Goal: Information Seeking & Learning: Learn about a topic

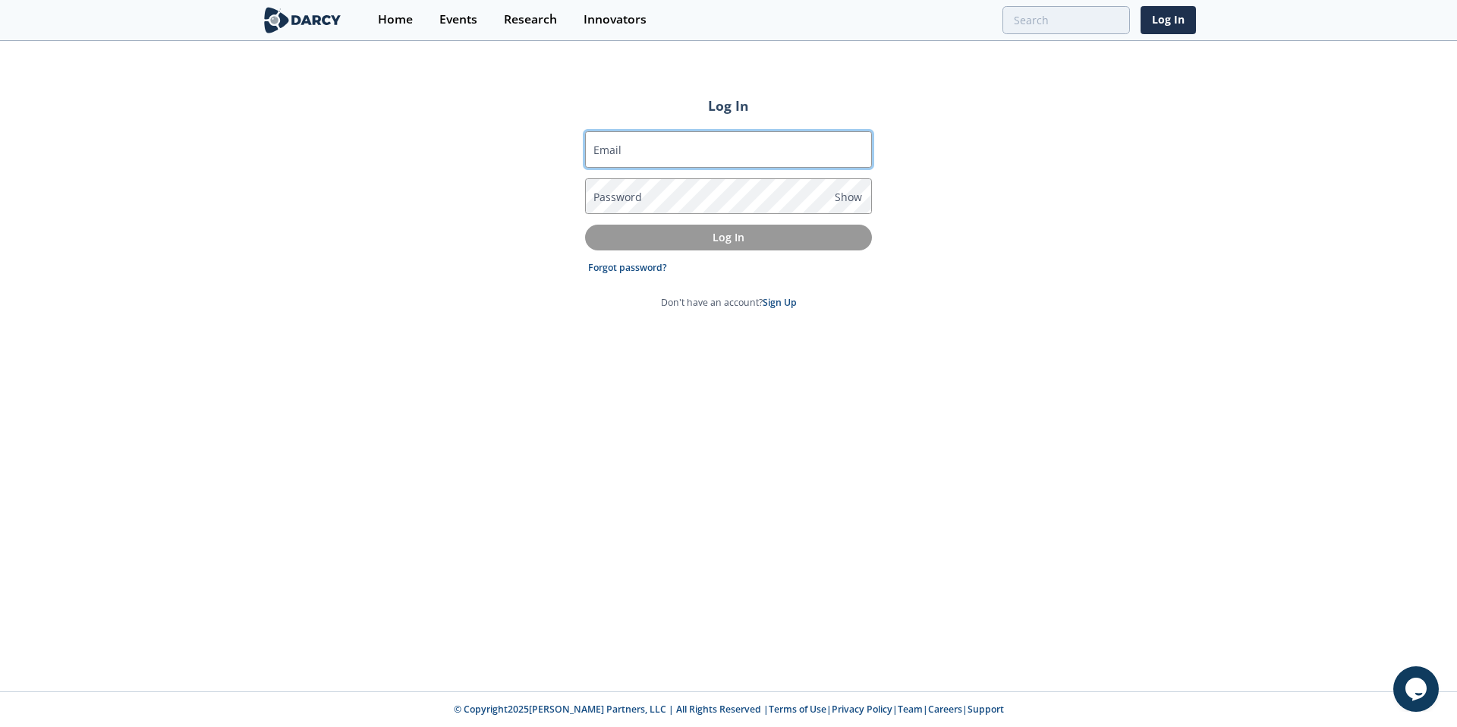
click at [617, 140] on input "Email" at bounding box center [728, 149] width 287 height 36
drag, startPoint x: 836, startPoint y: 150, endPoint x: 699, endPoint y: 154, distance: 137.4
click at [699, 154] on input "[EMAIL_ADDRESS][DOMAIN_NAME]" at bounding box center [728, 149] width 287 height 36
type input "[EMAIL_ADDRESS][DOMAIN_NAME]"
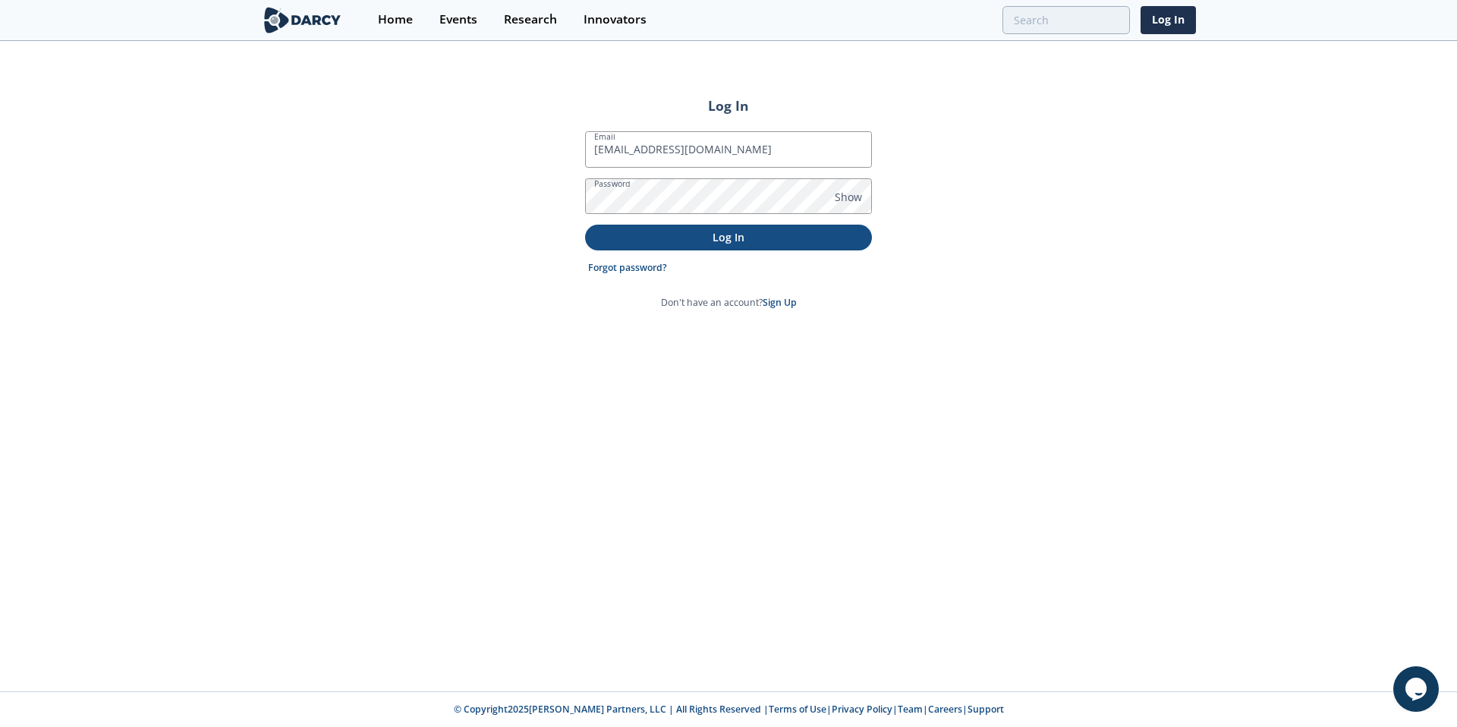
click at [748, 244] on button "Log In" at bounding box center [728, 237] width 287 height 25
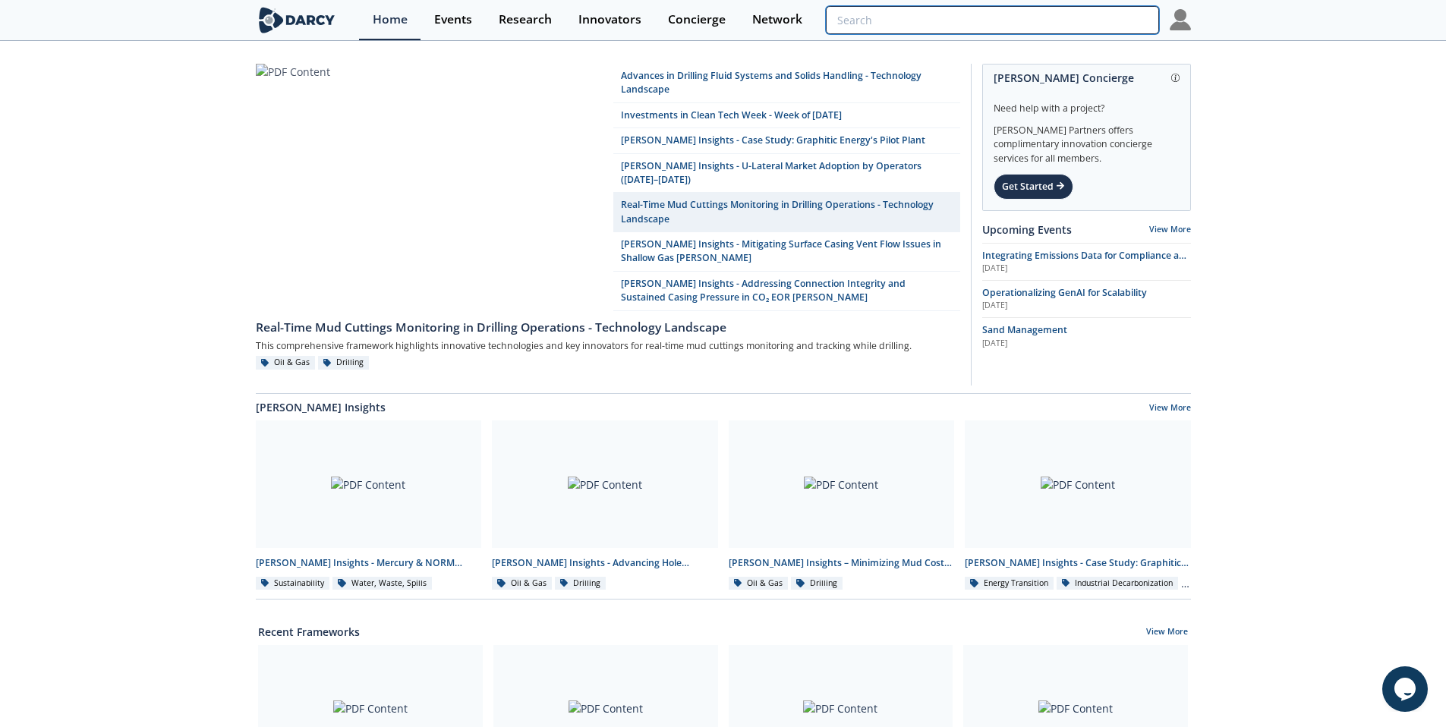
click at [1077, 18] on input "search" at bounding box center [992, 20] width 332 height 28
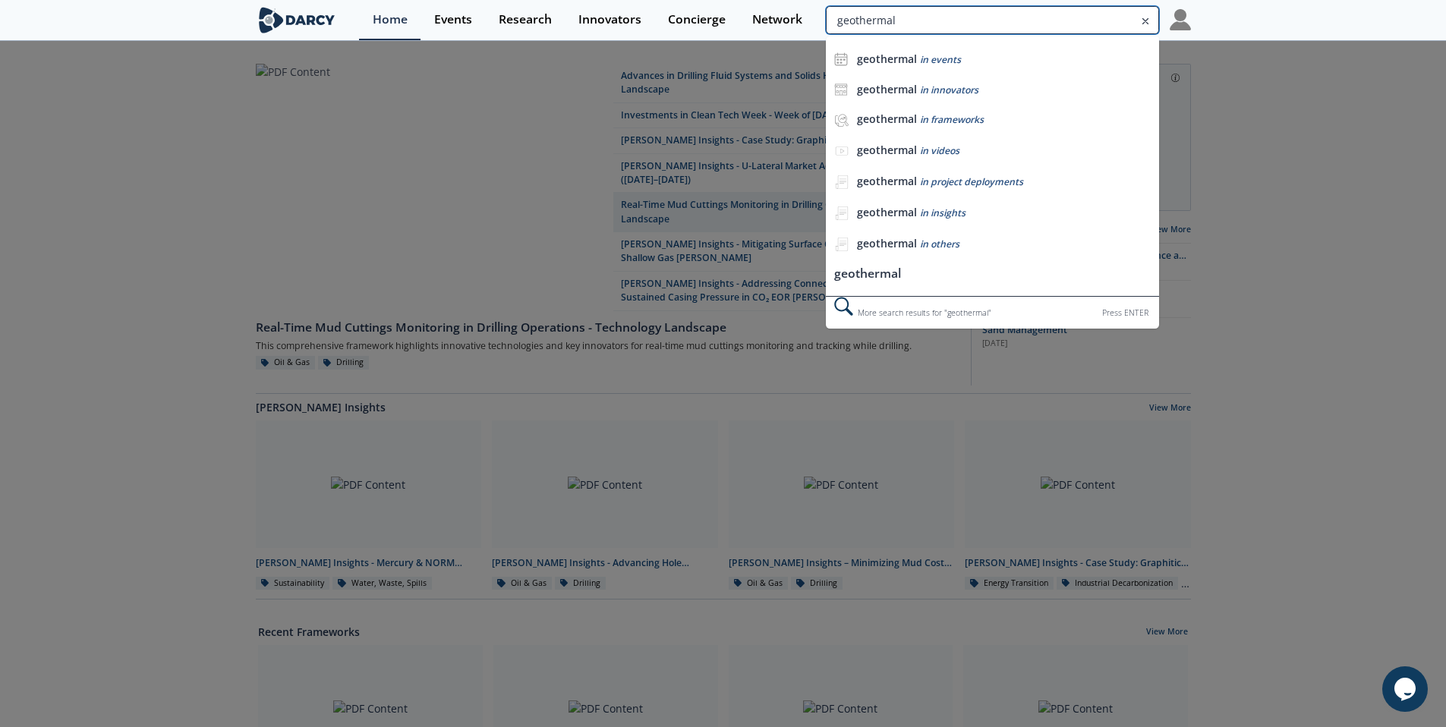
type input "geothermal"
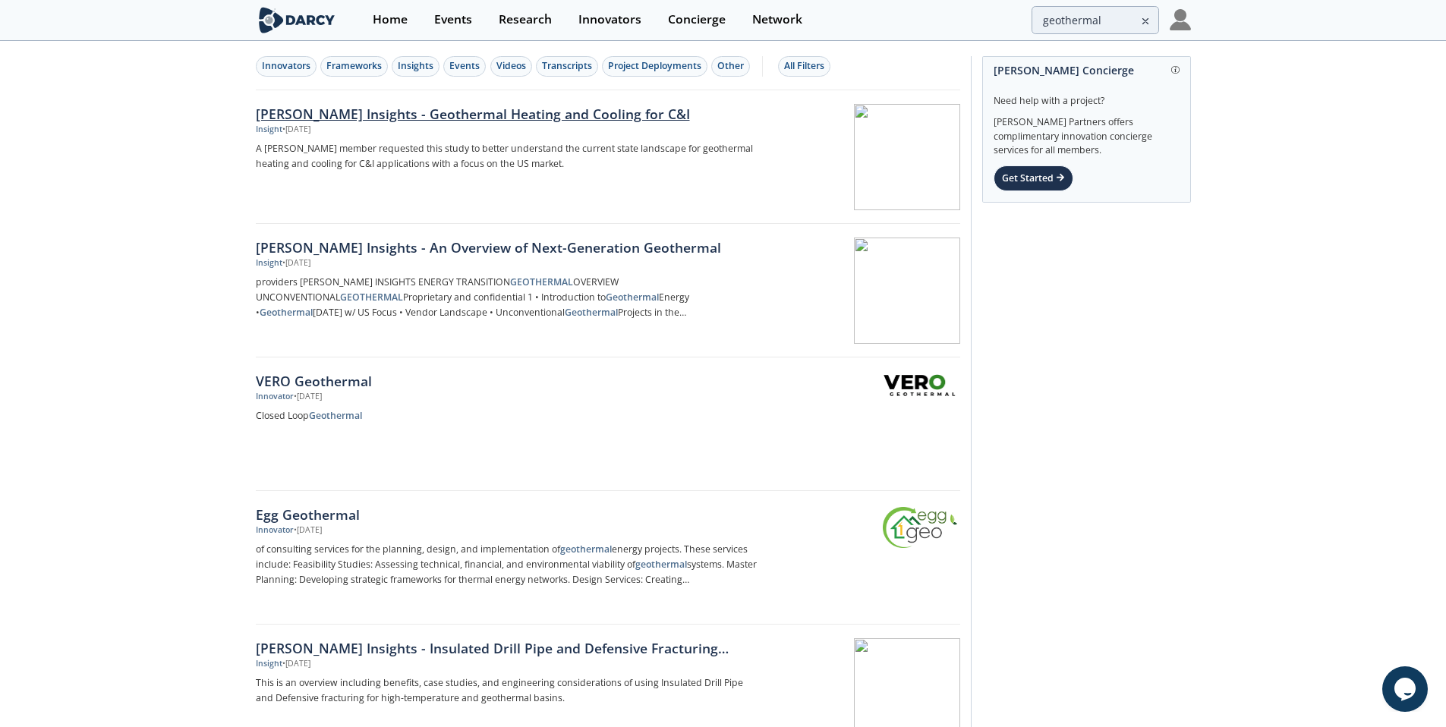
click at [467, 119] on div "[PERSON_NAME] Insights - Geothermal Heating and Cooling for C&I" at bounding box center [507, 114] width 502 height 20
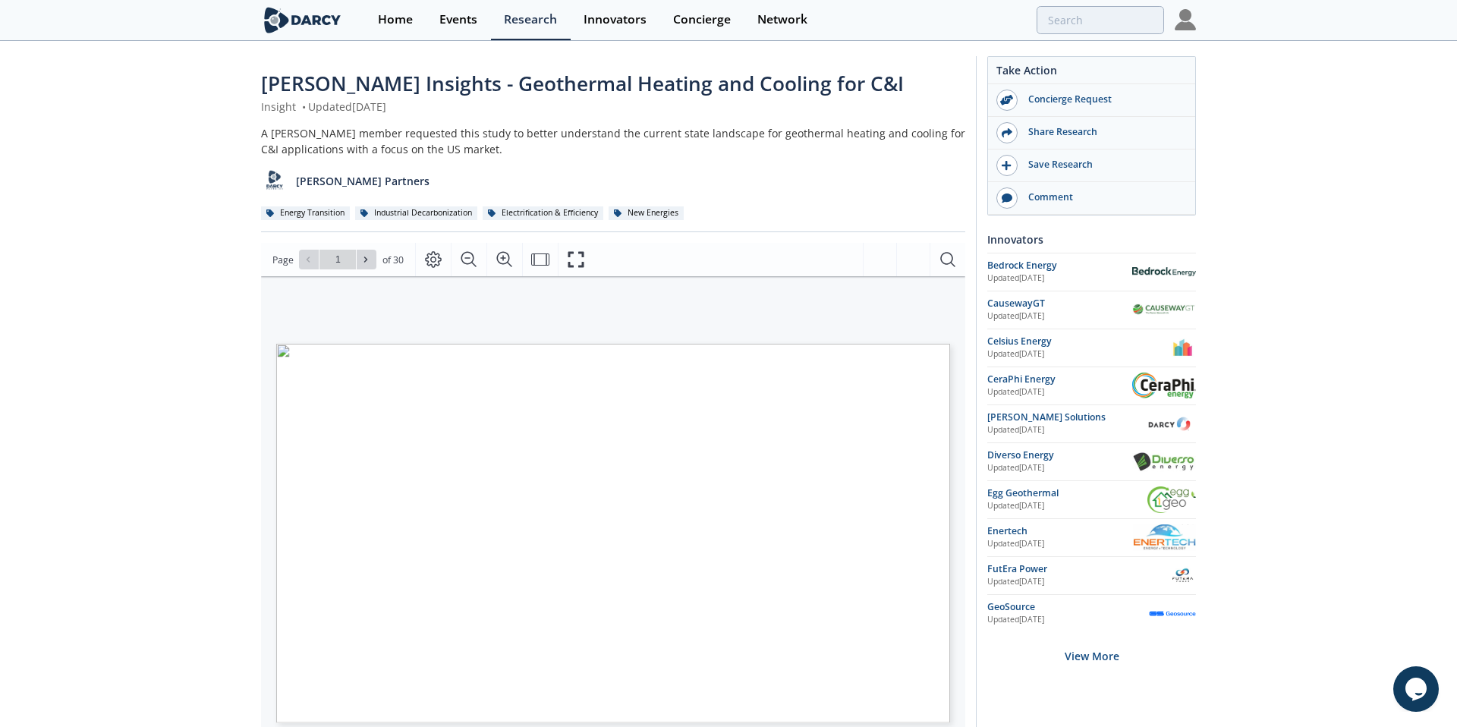
type input "2"
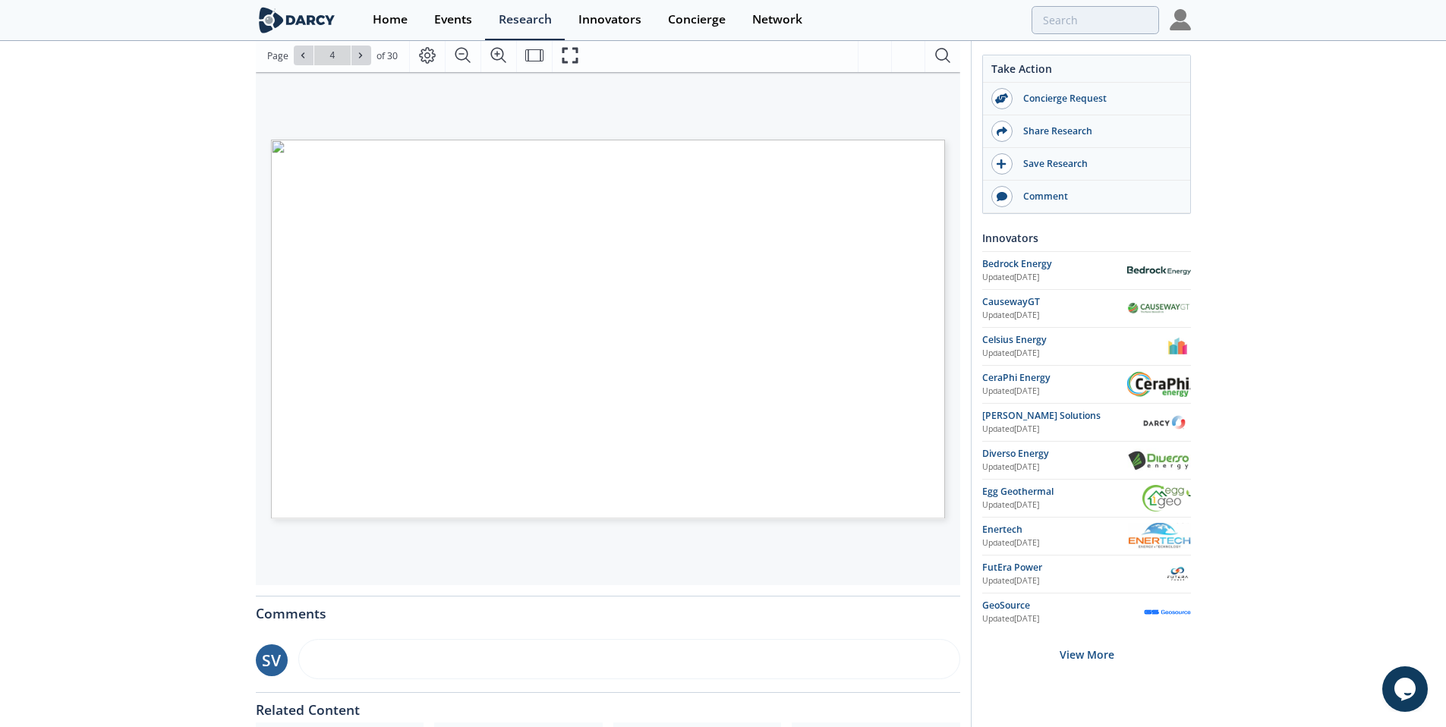
scroll to position [205, 0]
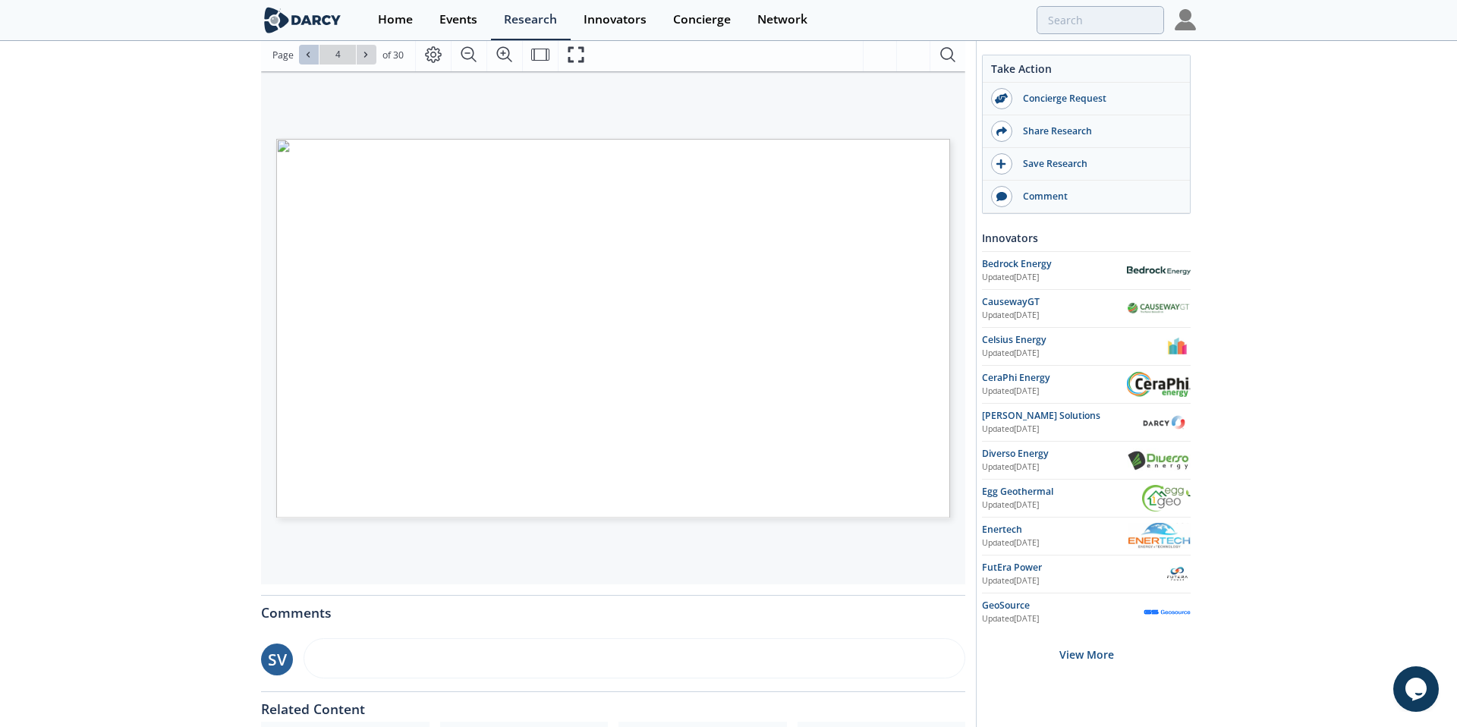
click at [310, 52] on icon at bounding box center [308, 54] width 3 height 5
click at [310, 52] on div "Go to Page 1" at bounding box center [337, 55] width 77 height 20
click at [363, 59] on span at bounding box center [366, 54] width 11 height 11
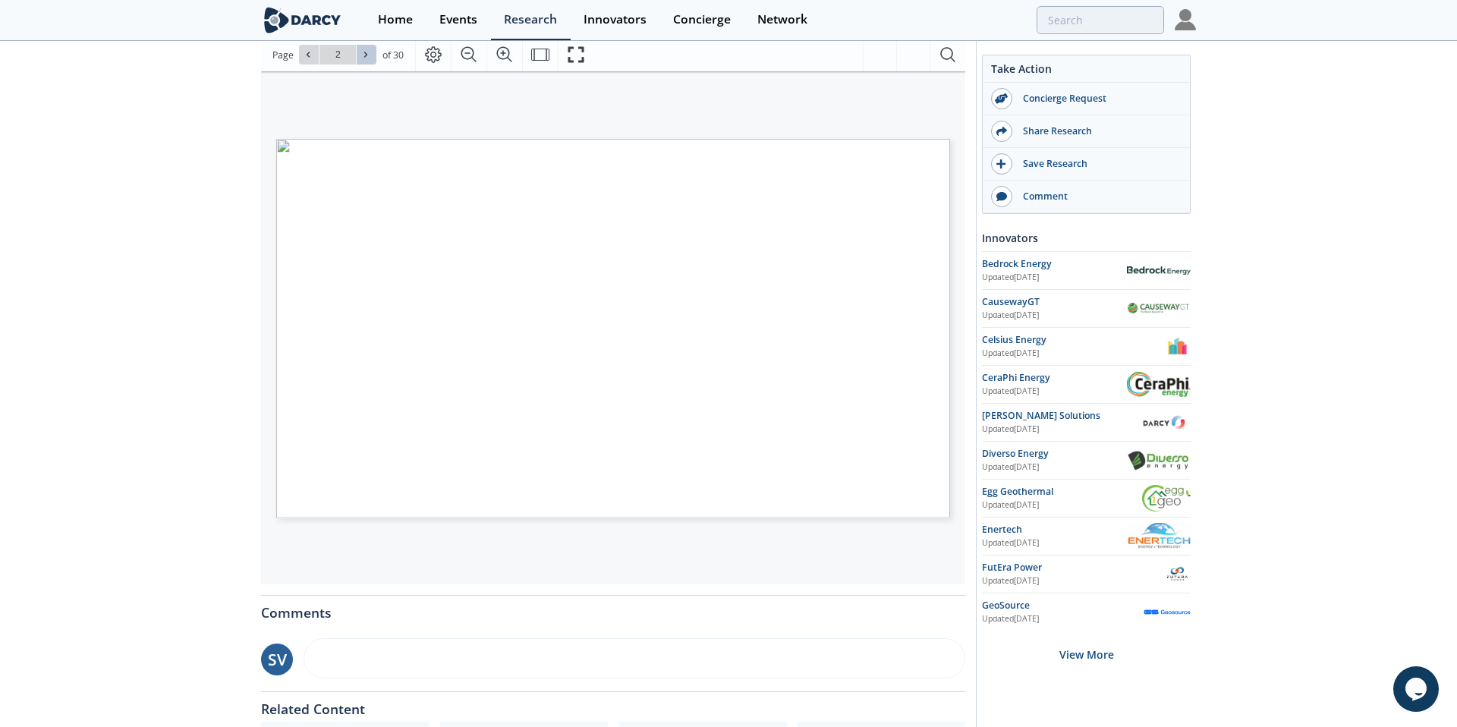
click at [363, 59] on span at bounding box center [366, 54] width 11 height 11
type input "5"
click at [363, 59] on span at bounding box center [366, 54] width 11 height 11
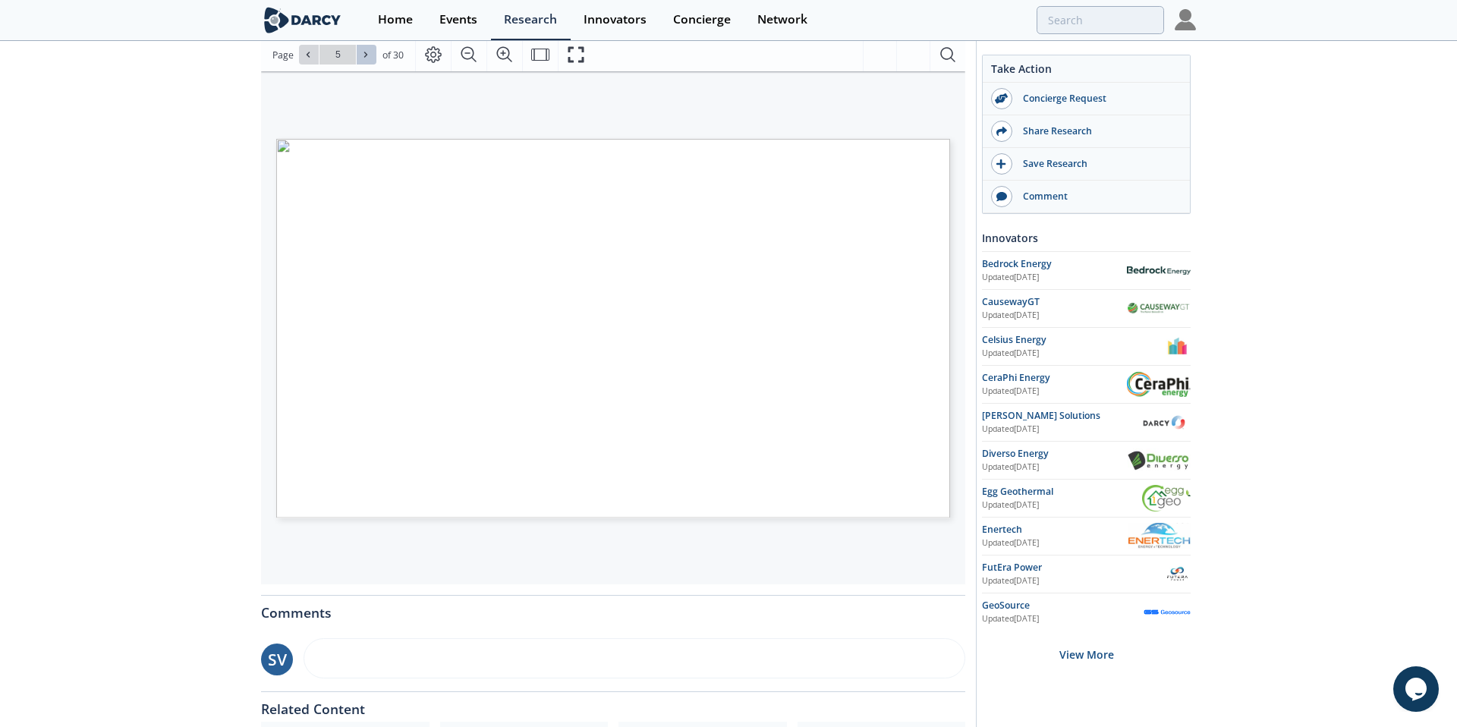
type input "6"
click at [363, 59] on span at bounding box center [366, 54] width 11 height 11
type input "7"
click at [363, 59] on span at bounding box center [366, 54] width 11 height 11
type input "8"
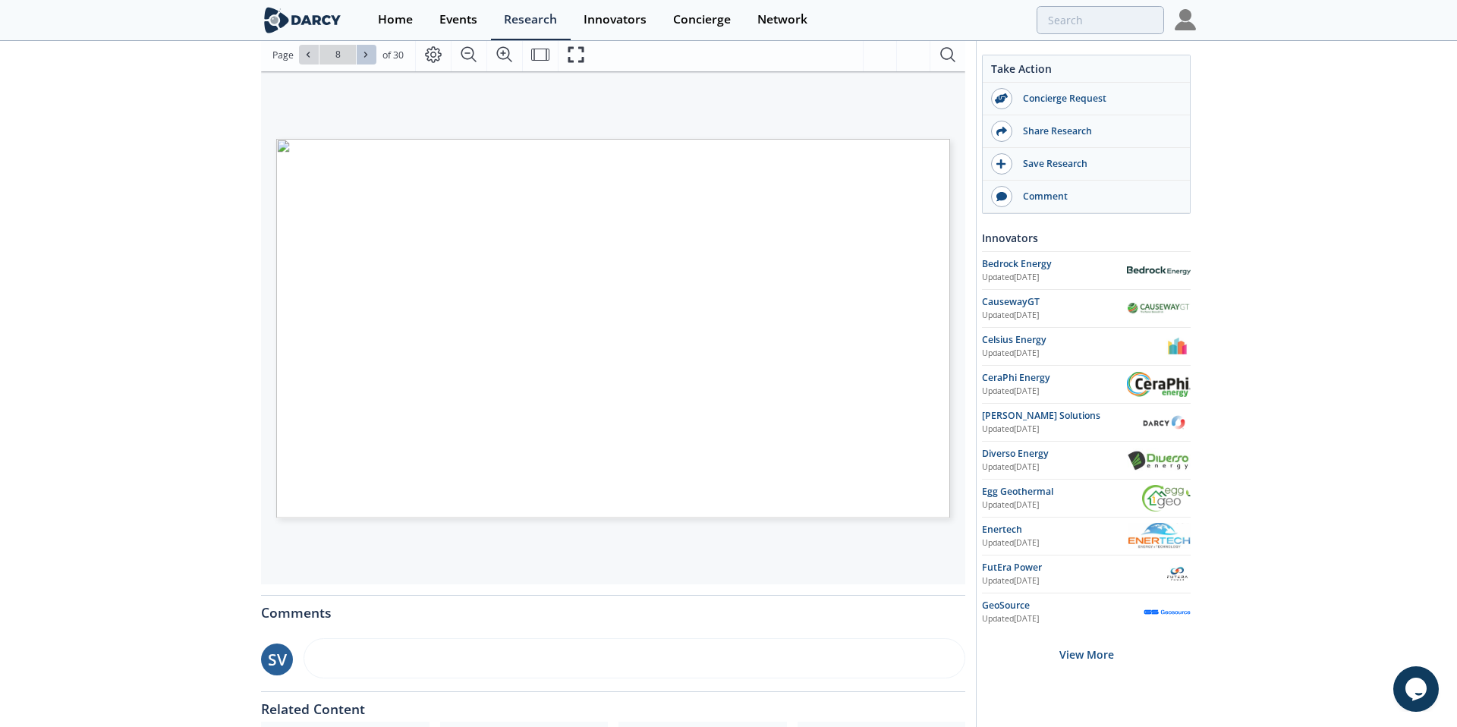
click at [363, 59] on icon at bounding box center [365, 54] width 9 height 9
type input "9"
click at [365, 53] on icon at bounding box center [365, 54] width 9 height 9
type input "10"
click at [365, 53] on icon at bounding box center [365, 54] width 9 height 9
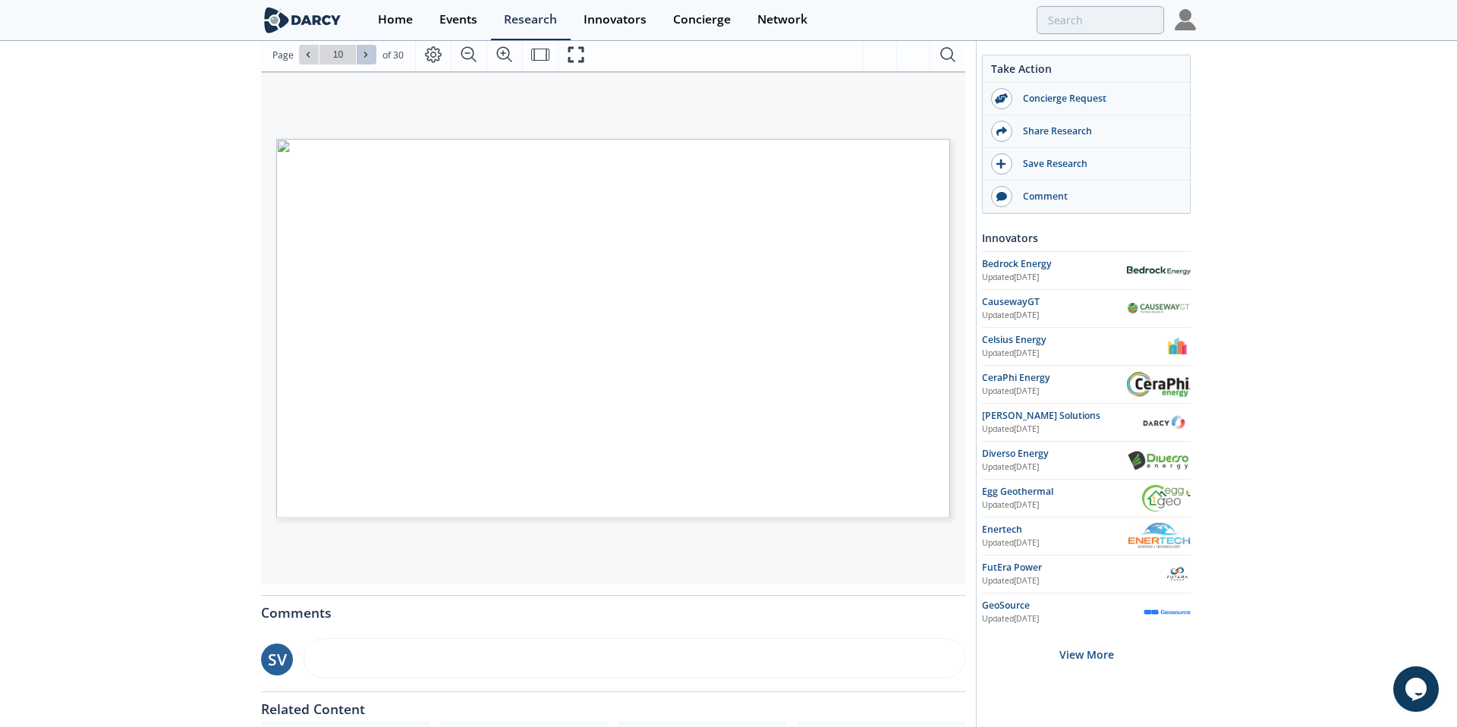
type input "11"
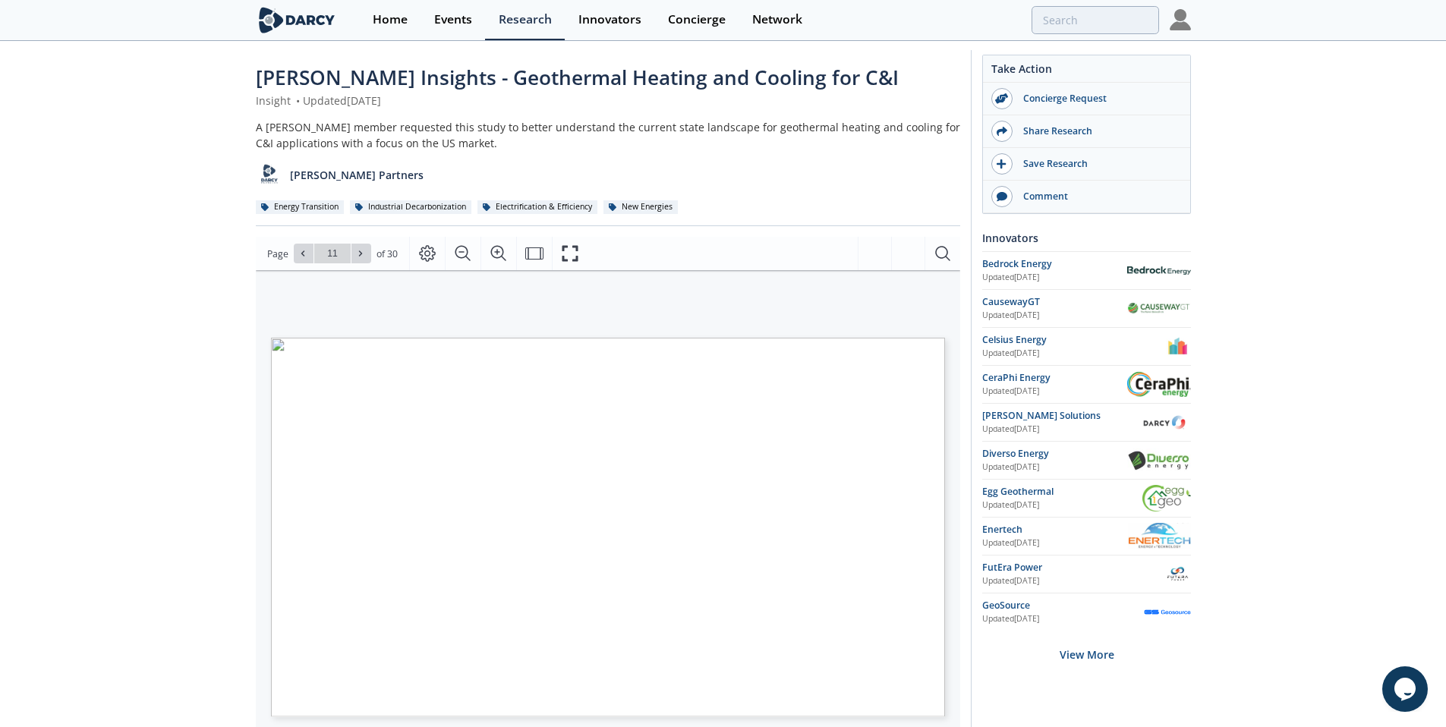
scroll to position [0, 0]
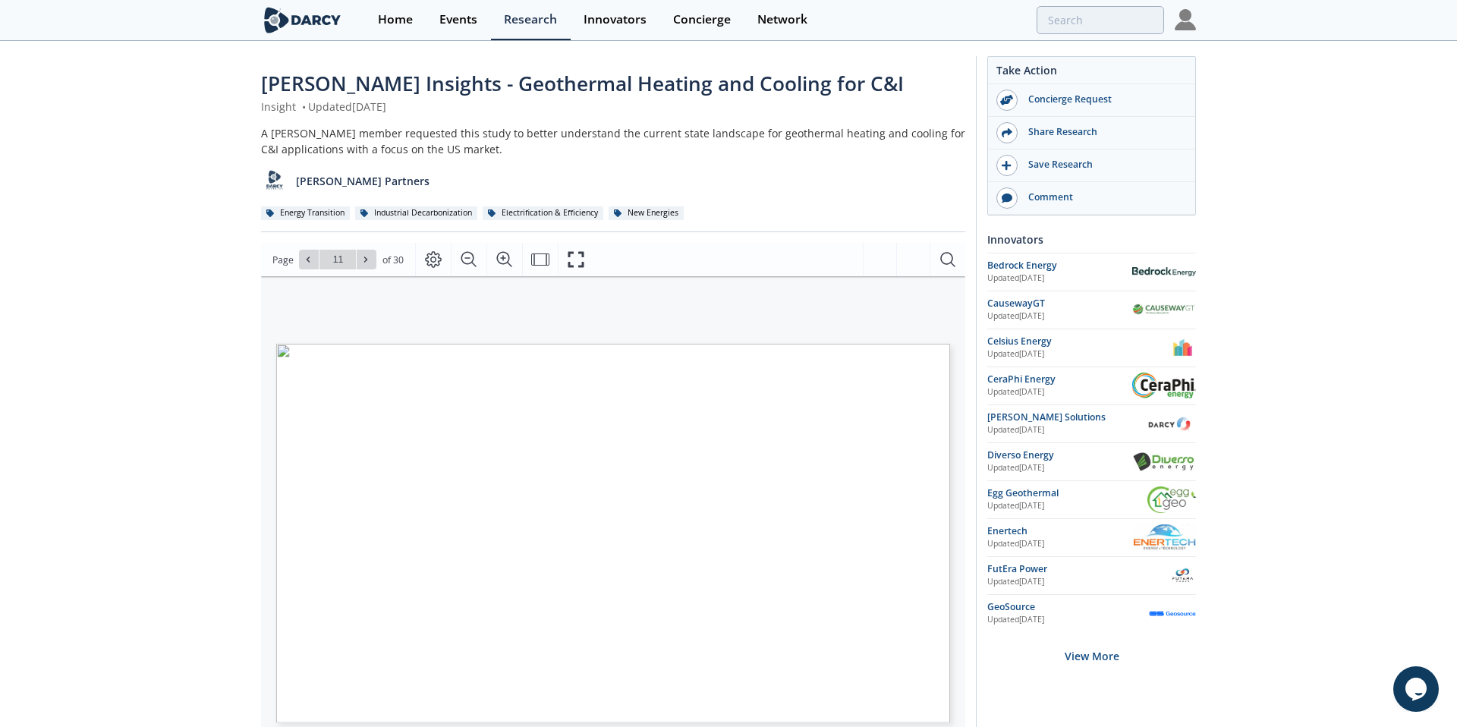
click at [552, 445] on span "Page 11" at bounding box center [1021, 706] width 1348 height 672
click at [437, 266] on icon "Page Layout" at bounding box center [433, 259] width 18 height 18
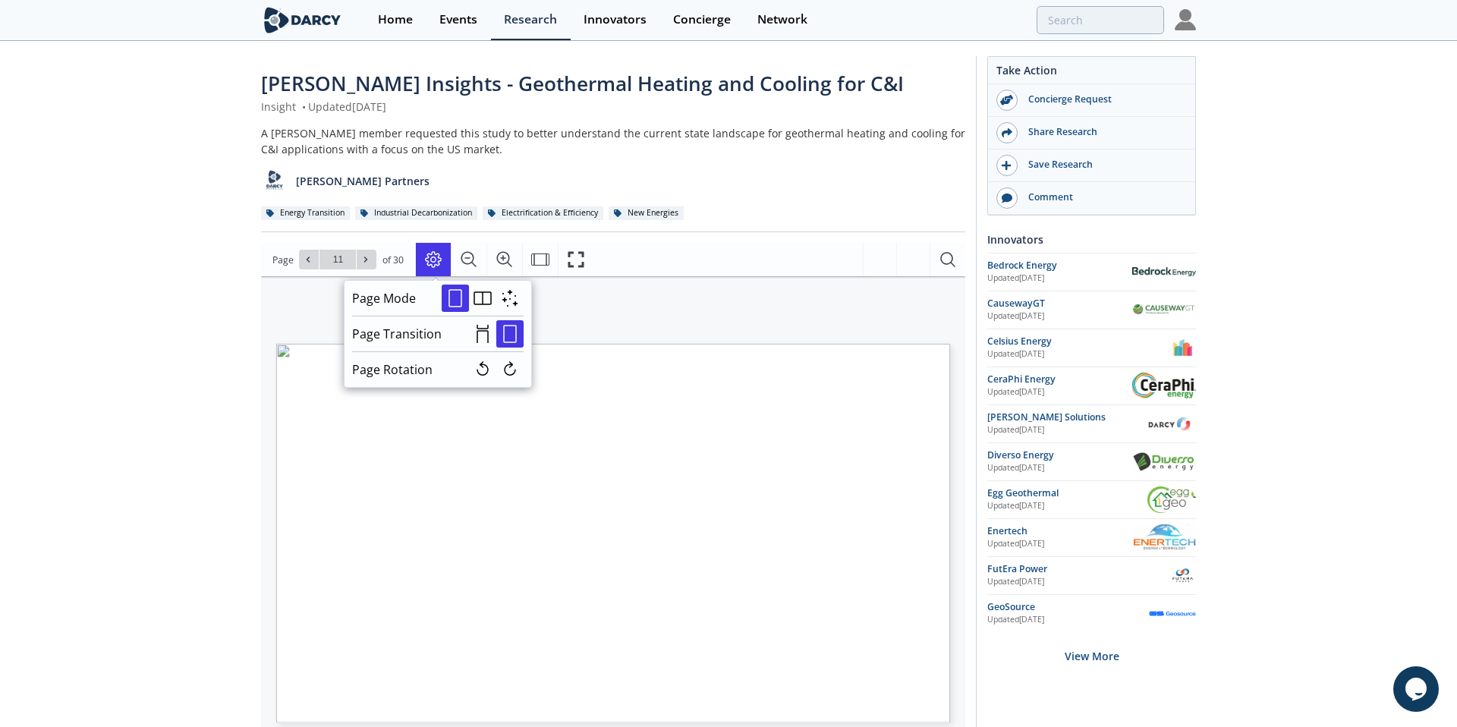
click at [618, 436] on span "Page 11" at bounding box center [1021, 706] width 1348 height 672
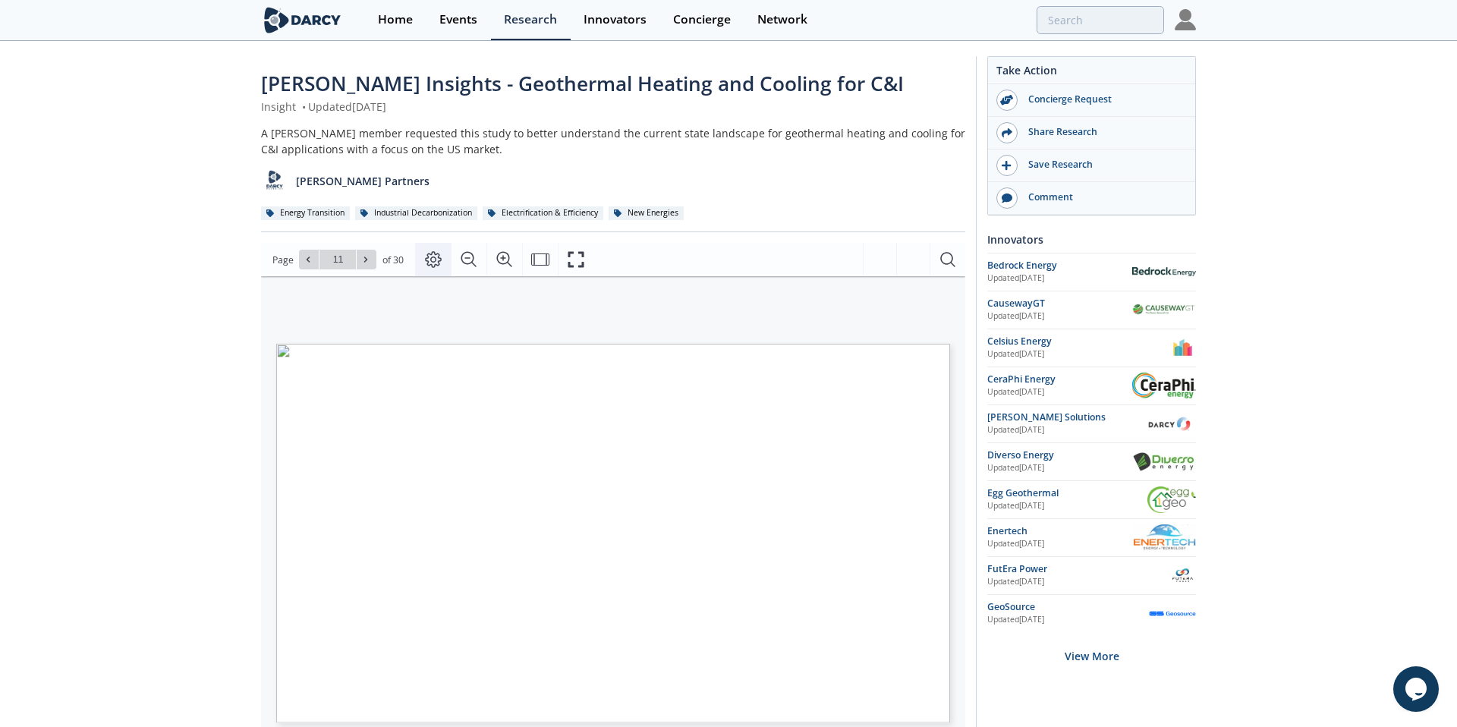
click at [433, 260] on icon "Page Layout" at bounding box center [433, 260] width 17 height 17
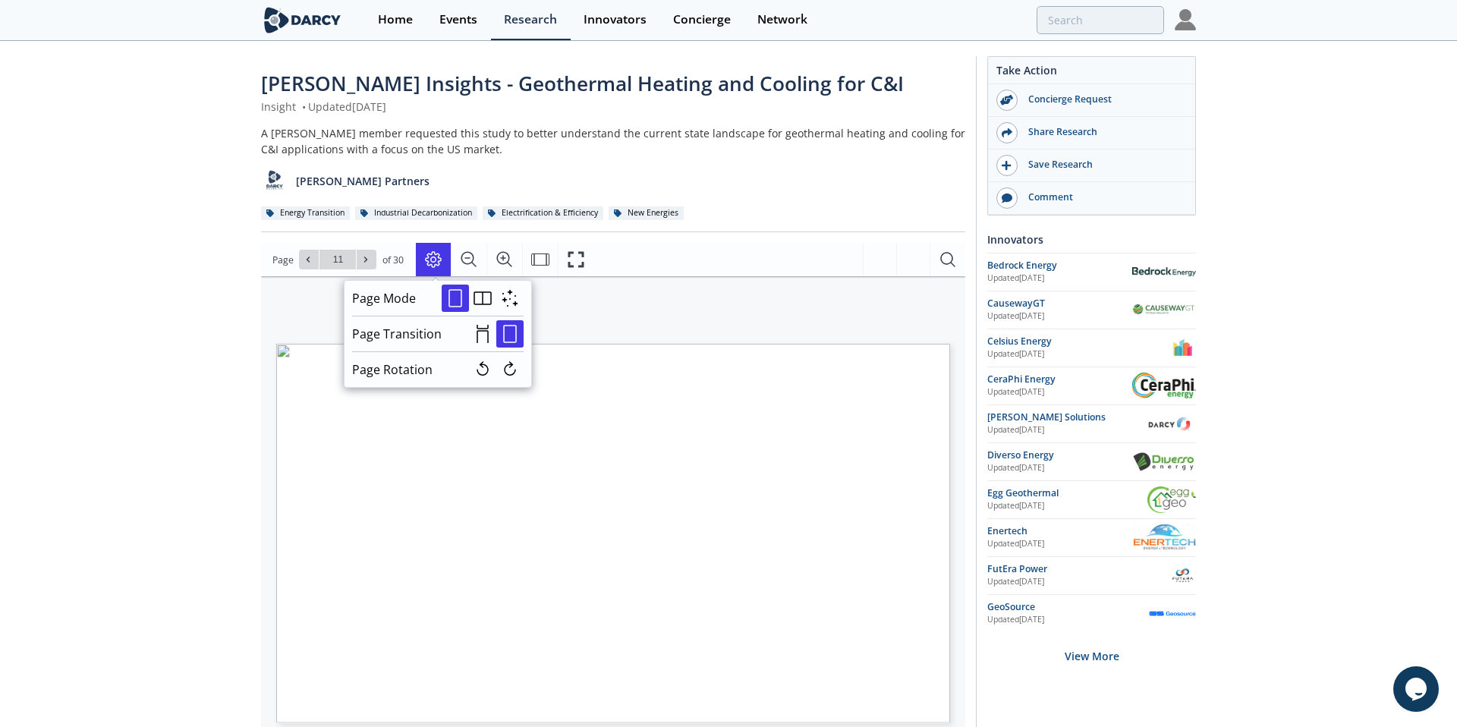
click at [664, 344] on div "GEOTHERMAL HEATING AND COOLING • NREL estimates a market potential of 1 GW th i…" at bounding box center [587, 519] width 623 height 351
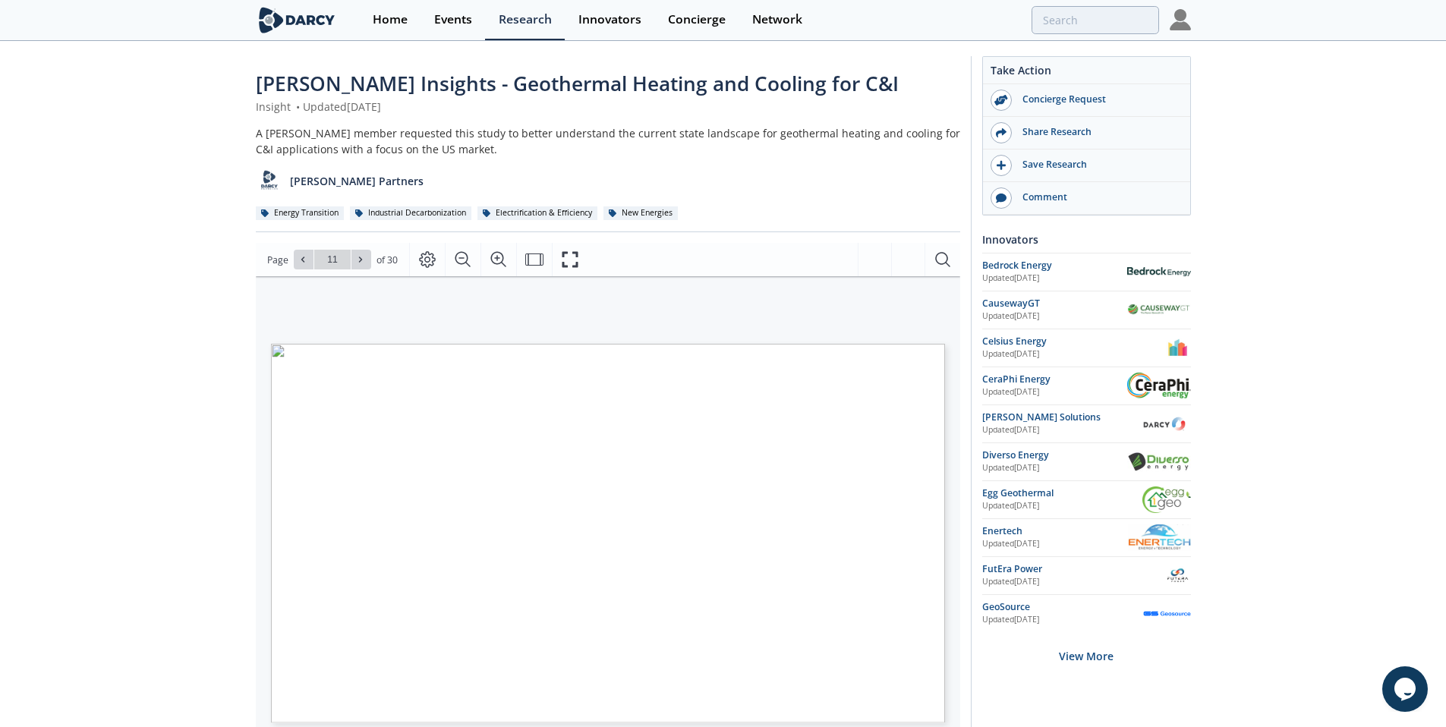
click at [304, 215] on div "Energy Transition" at bounding box center [300, 213] width 89 height 14
click at [312, 259] on icon at bounding box center [308, 259] width 9 height 9
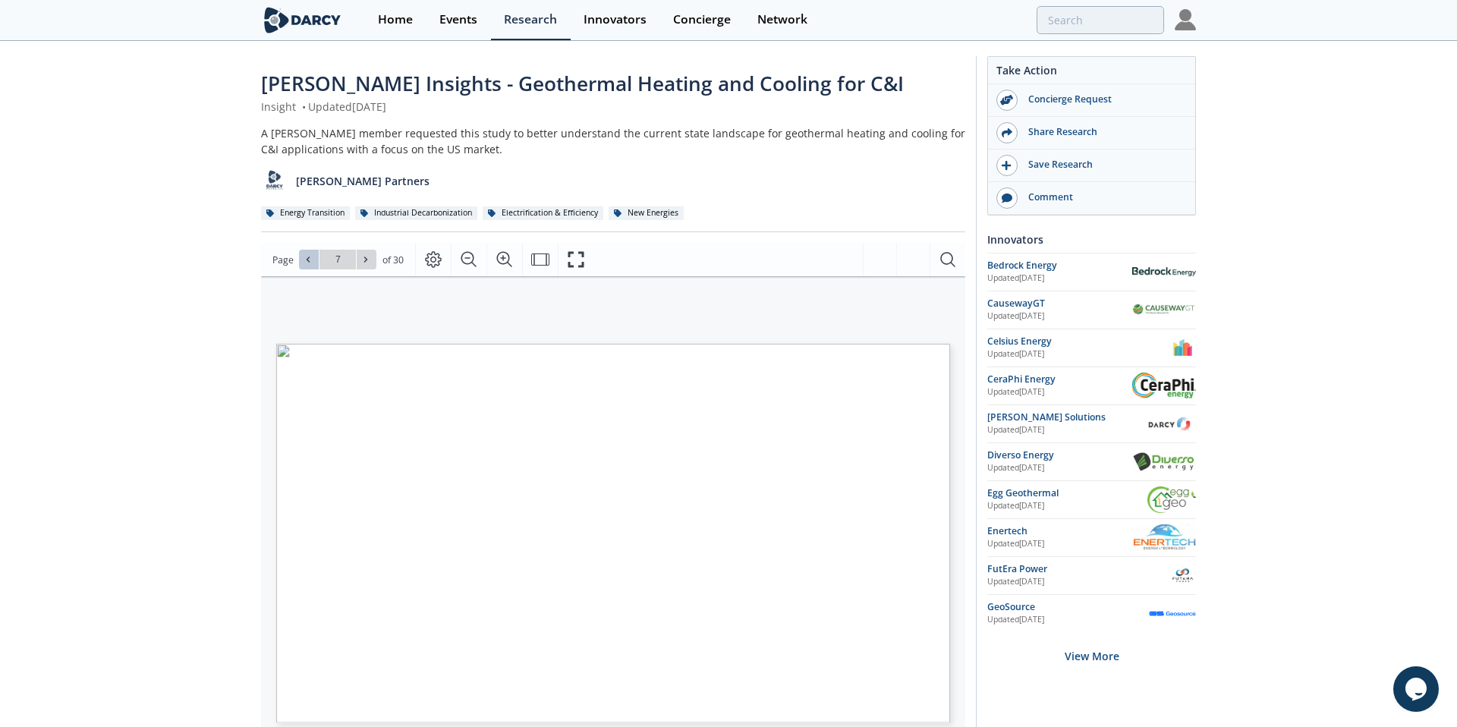
click at [312, 259] on icon at bounding box center [308, 259] width 9 height 9
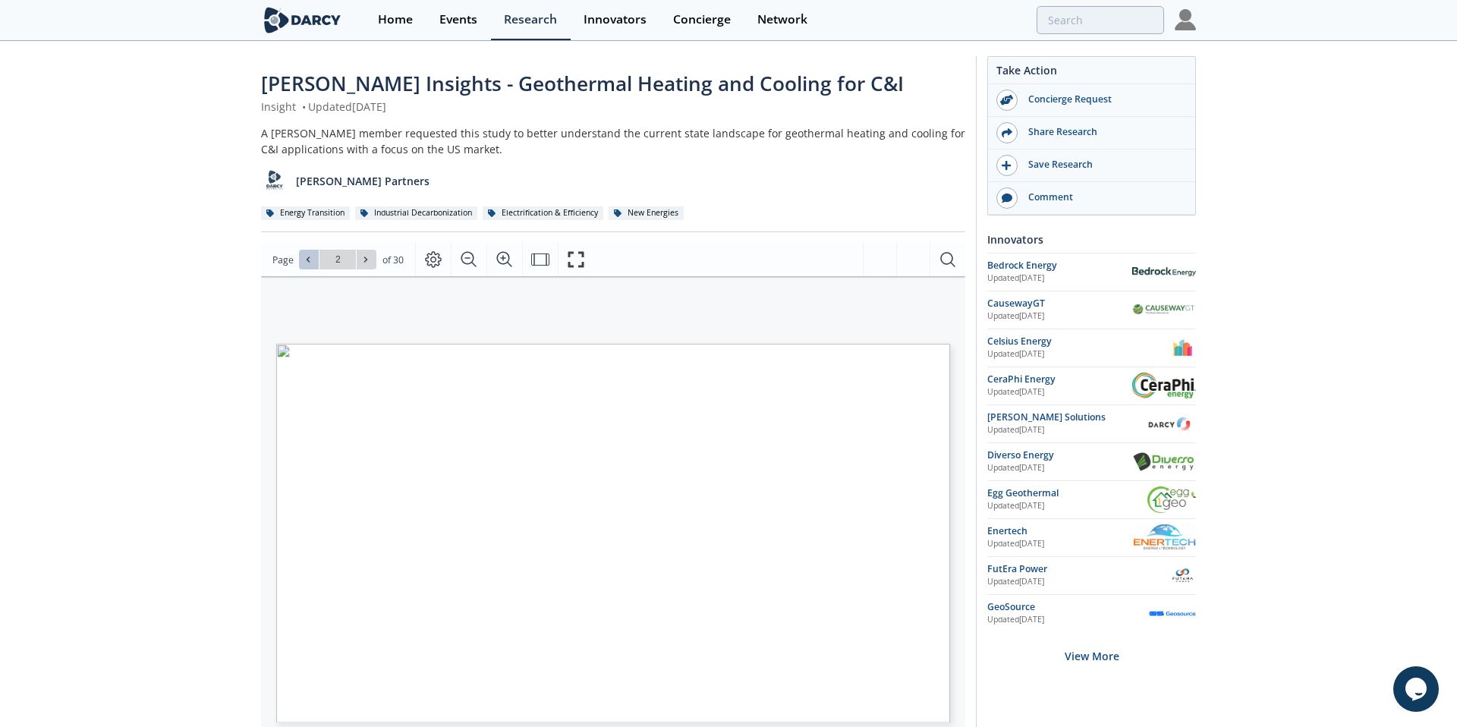
click at [312, 259] on icon at bounding box center [308, 259] width 9 height 9
type input "1"
click at [432, 261] on icon "Page Layout" at bounding box center [433, 259] width 18 height 18
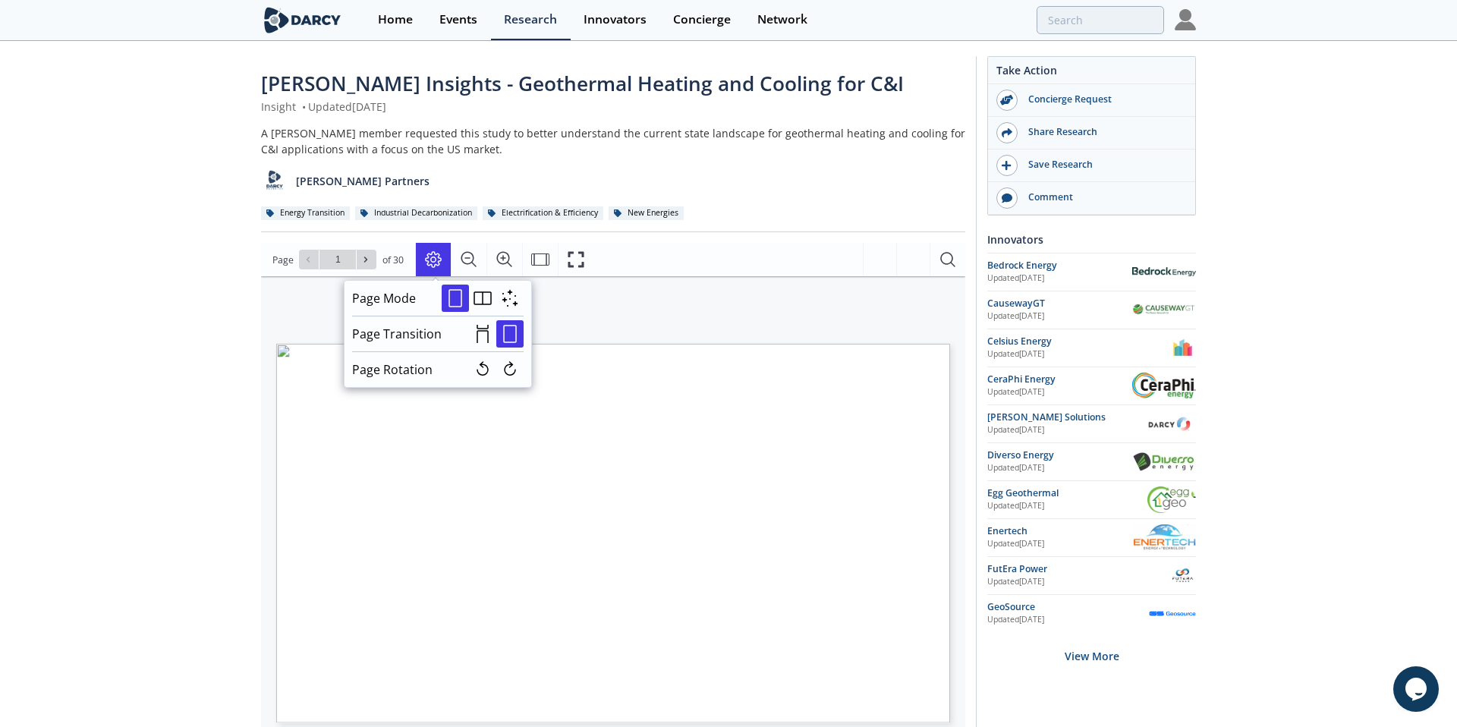
click at [605, 319] on div "[PERSON_NAME] INSIGHTS ENERGY TRANSITION GEOTHERMAL ENERGY HEATING AND COOLING …" at bounding box center [605, 473] width 689 height 395
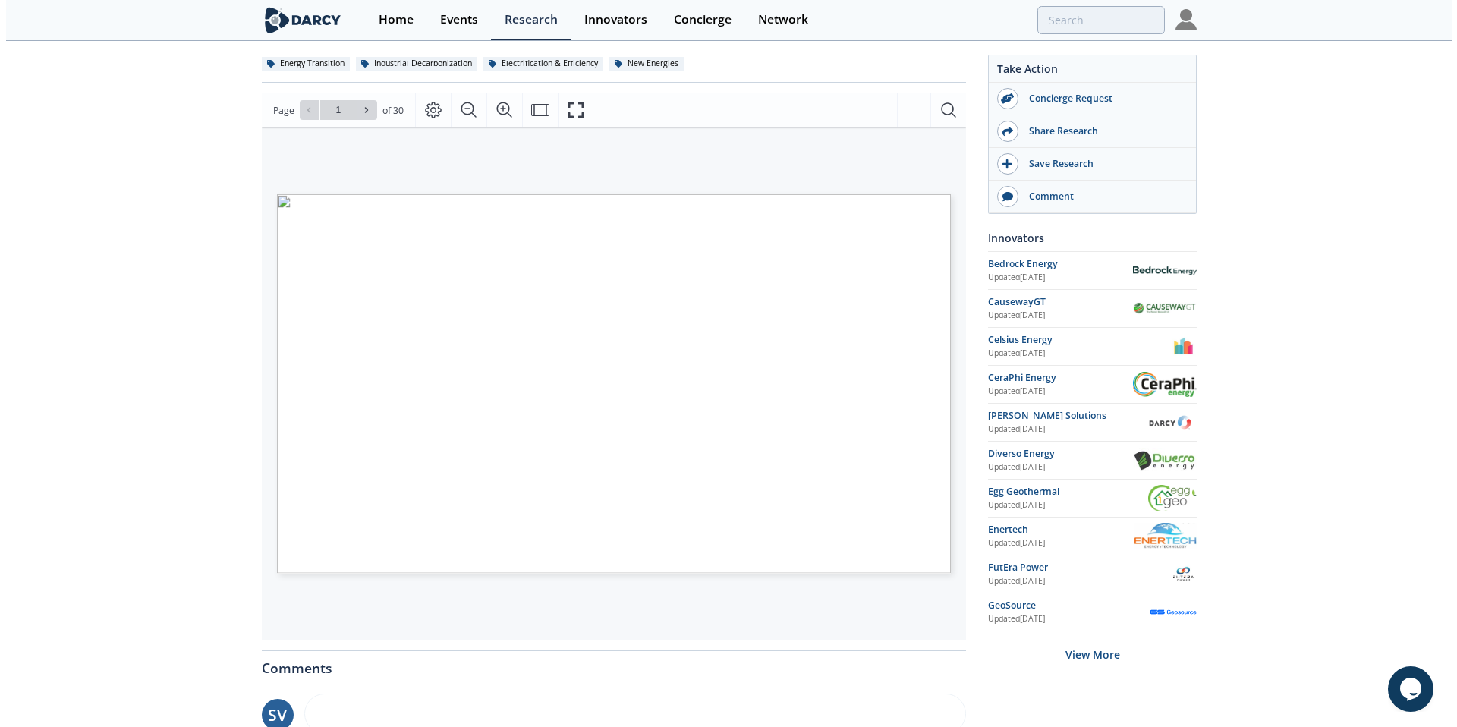
scroll to position [153, 0]
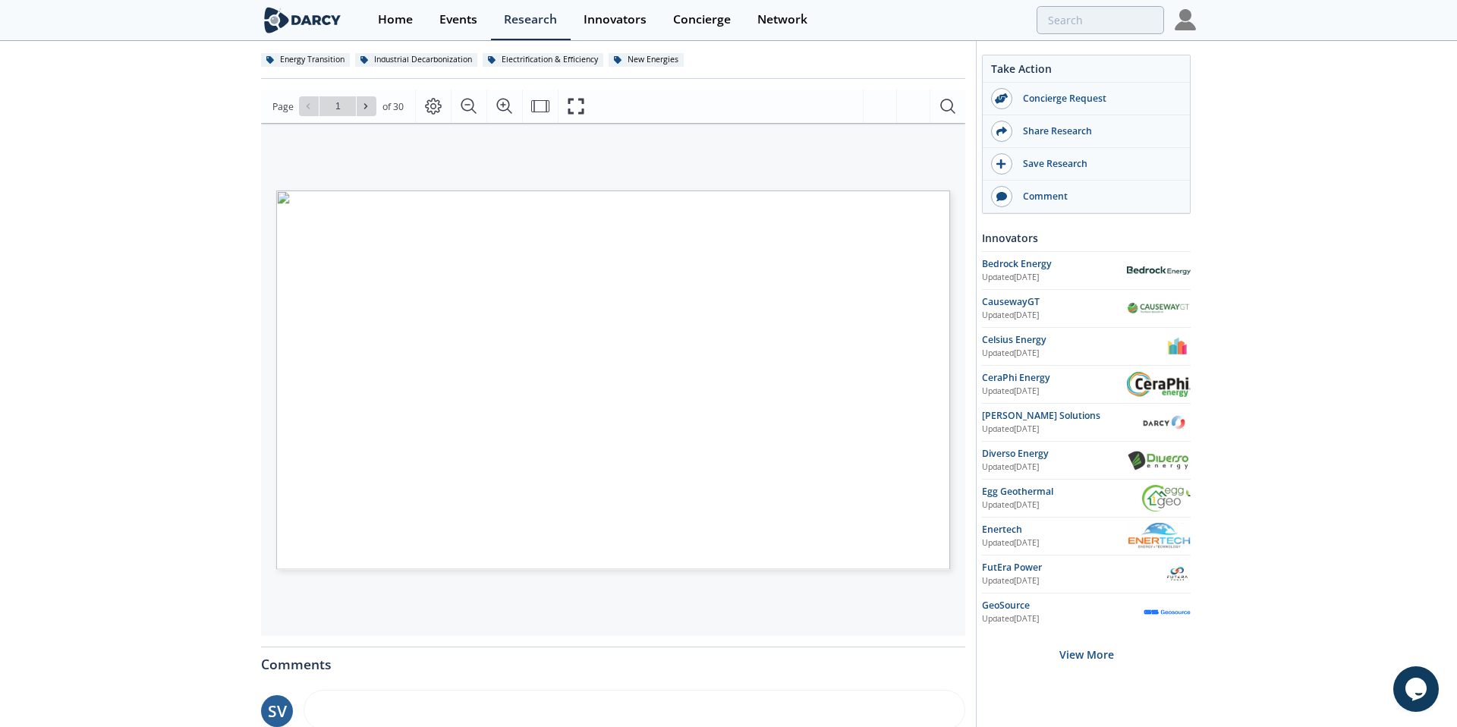
click at [574, 105] on icon "Fullscreen" at bounding box center [576, 106] width 18 height 18
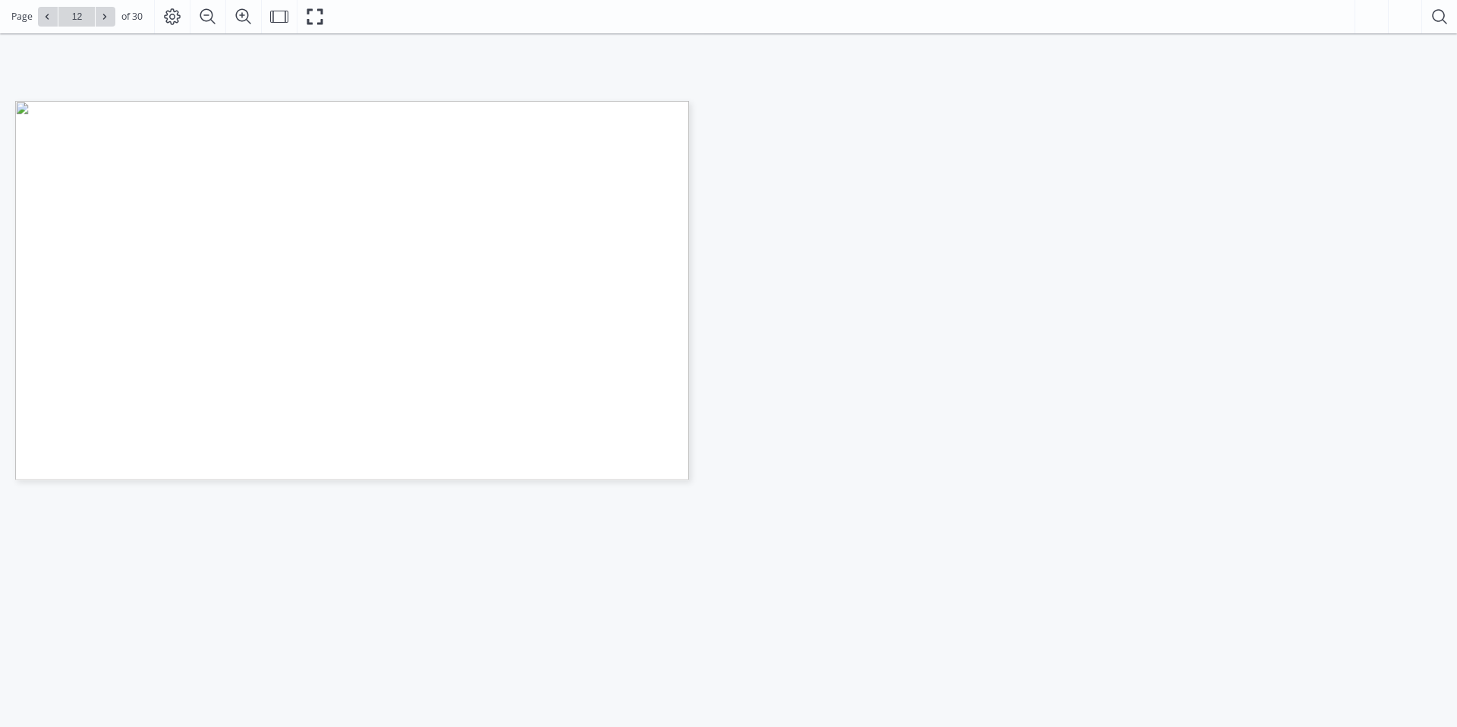
type input "13"
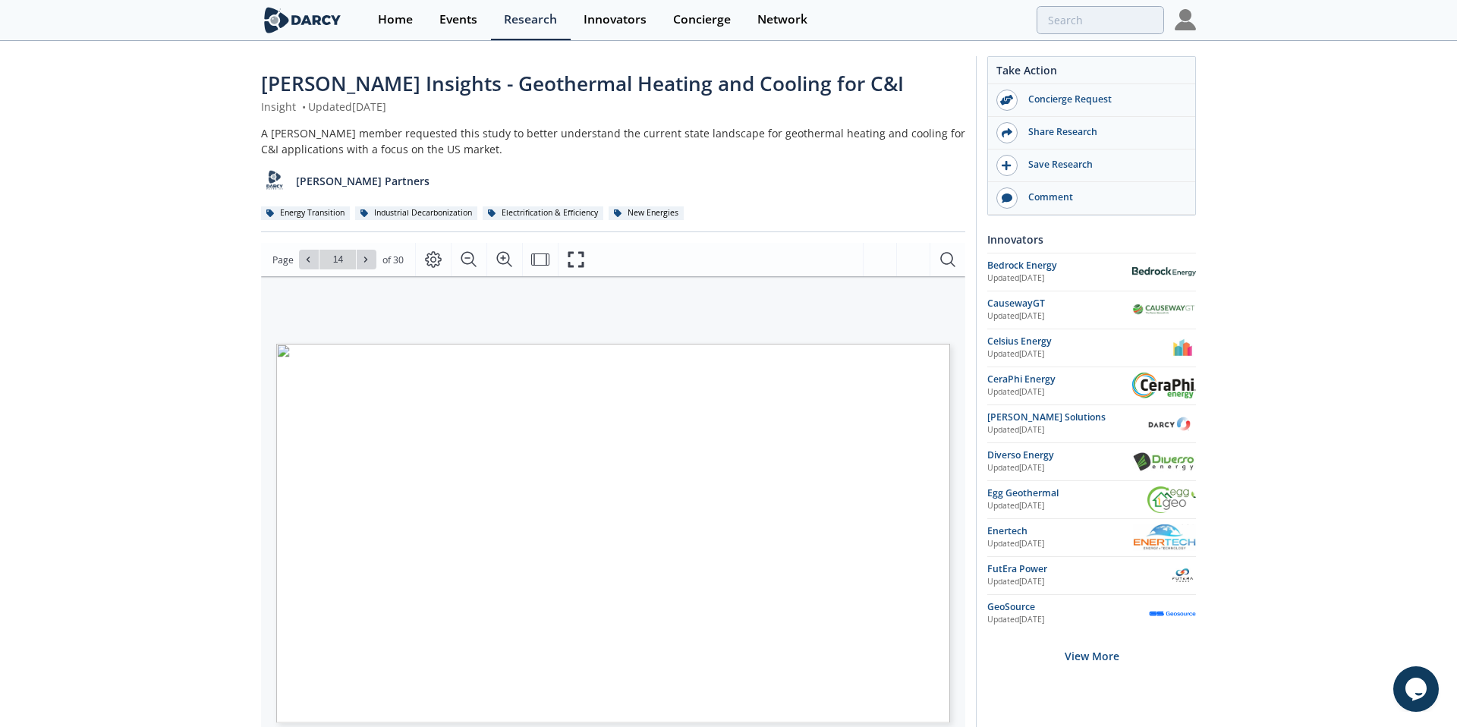
type input "15"
type input "16"
type input "18"
type input "19"
type input "20"
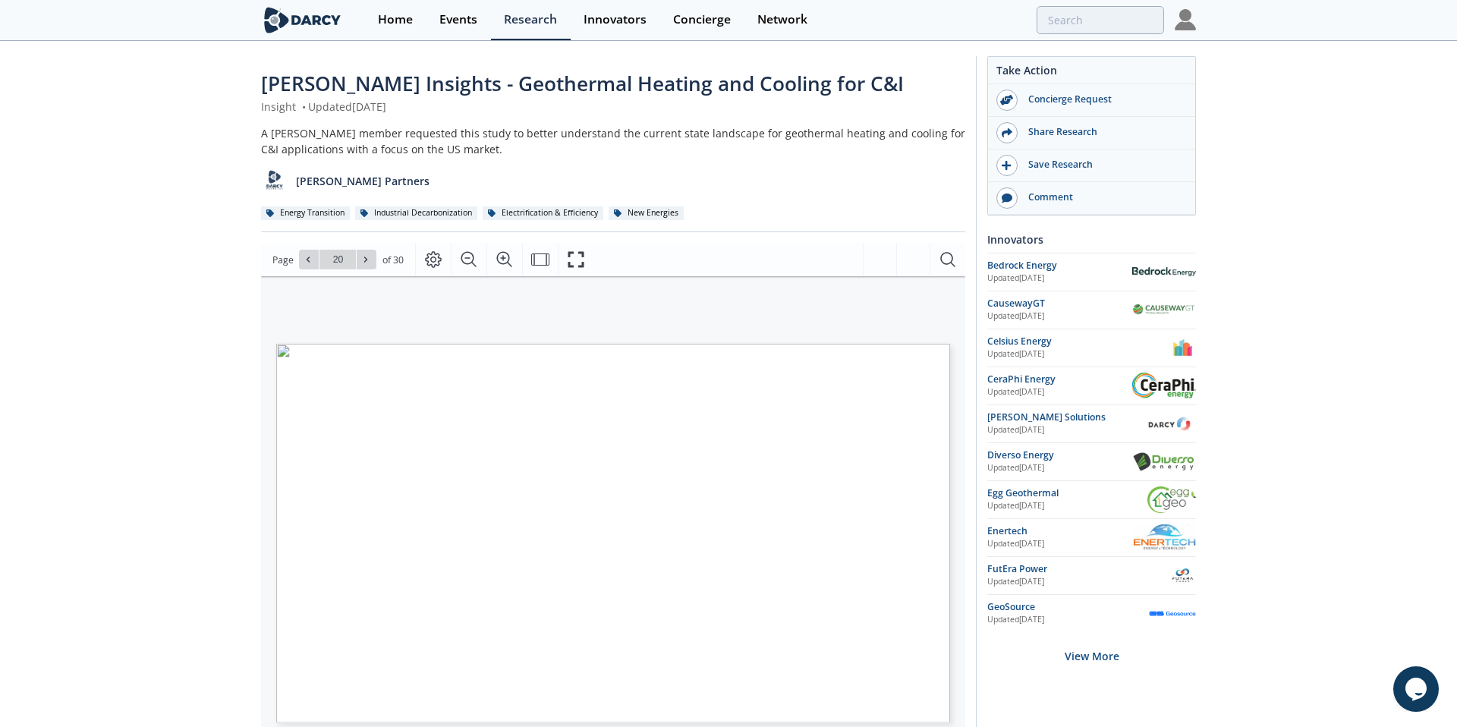
type input "21"
type input "23"
type input "24"
type input "25"
click at [1066, 131] on div "Share Research" at bounding box center [1097, 132] width 170 height 14
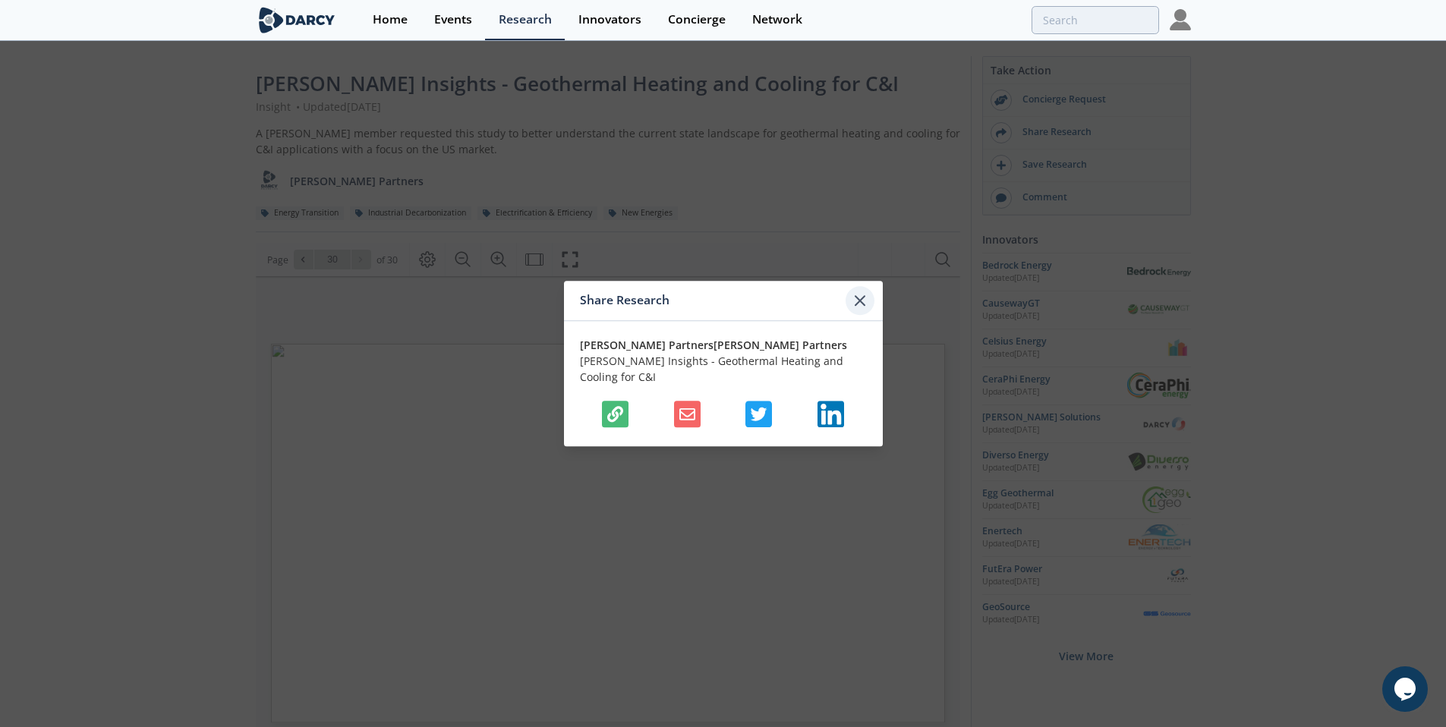
click at [853, 310] on icon at bounding box center [860, 300] width 18 height 18
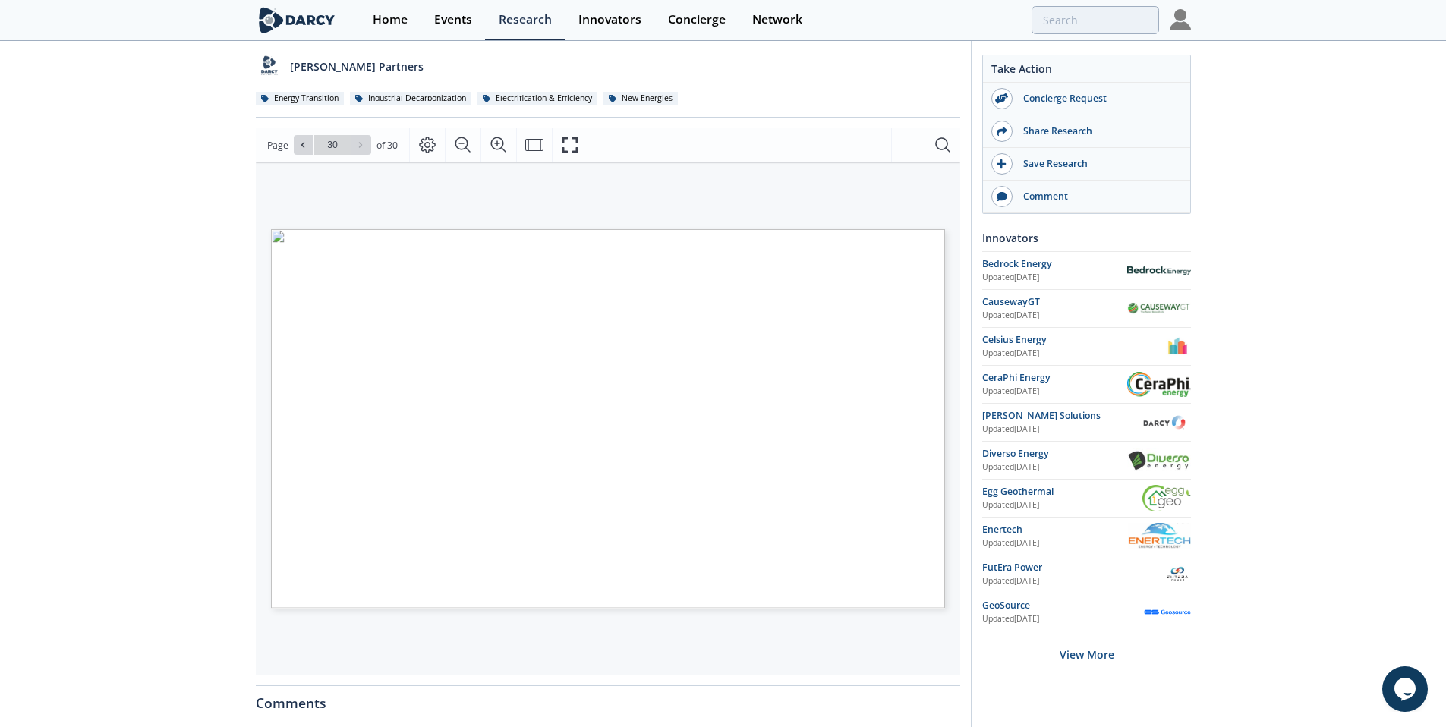
scroll to position [127, 0]
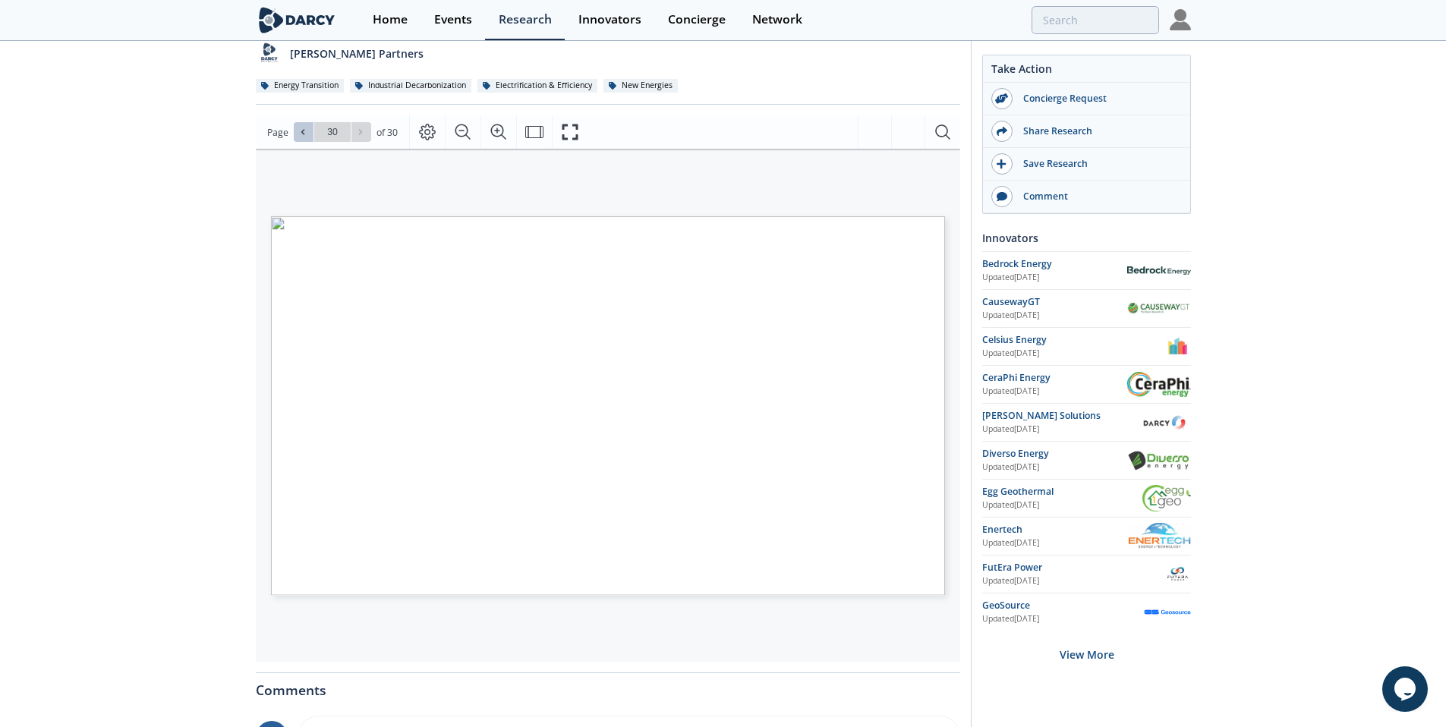
click at [305, 134] on icon at bounding box center [302, 131] width 9 height 9
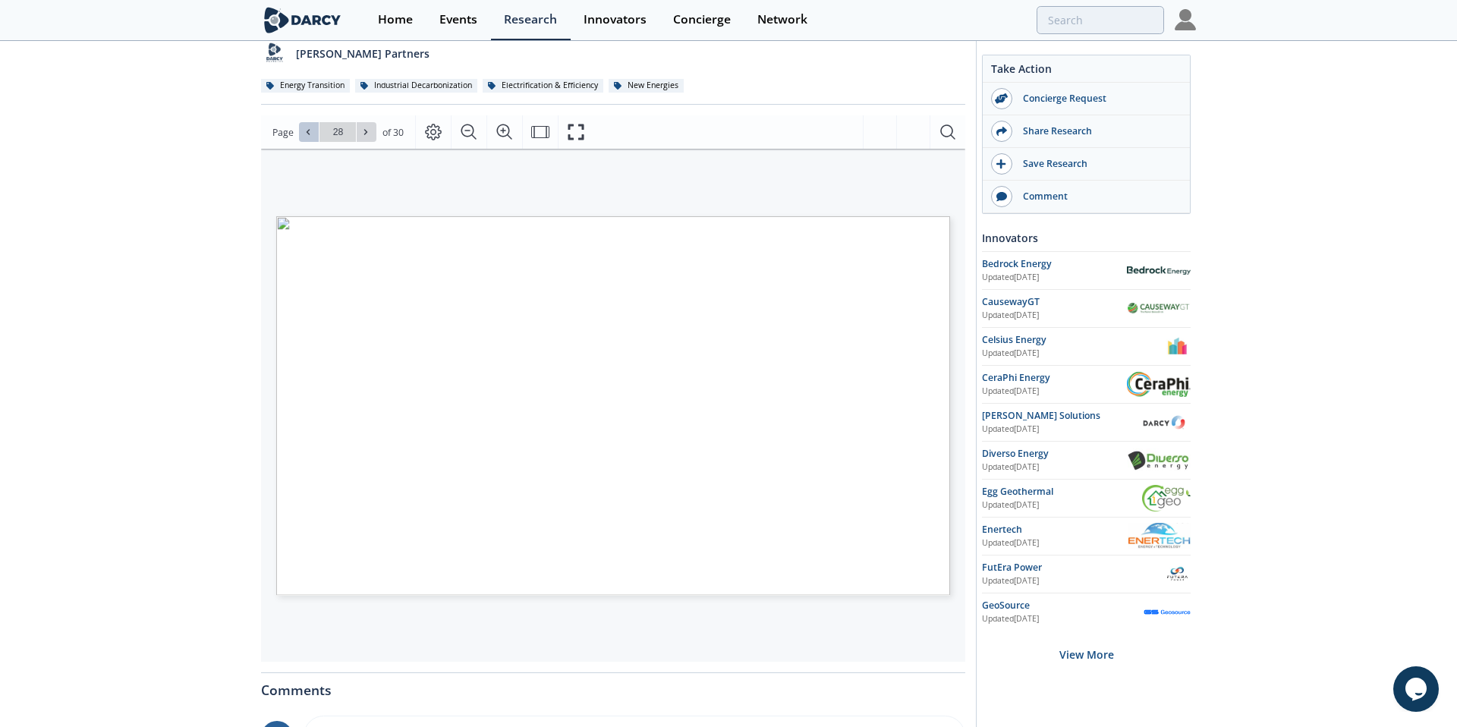
click at [305, 134] on icon at bounding box center [308, 131] width 9 height 9
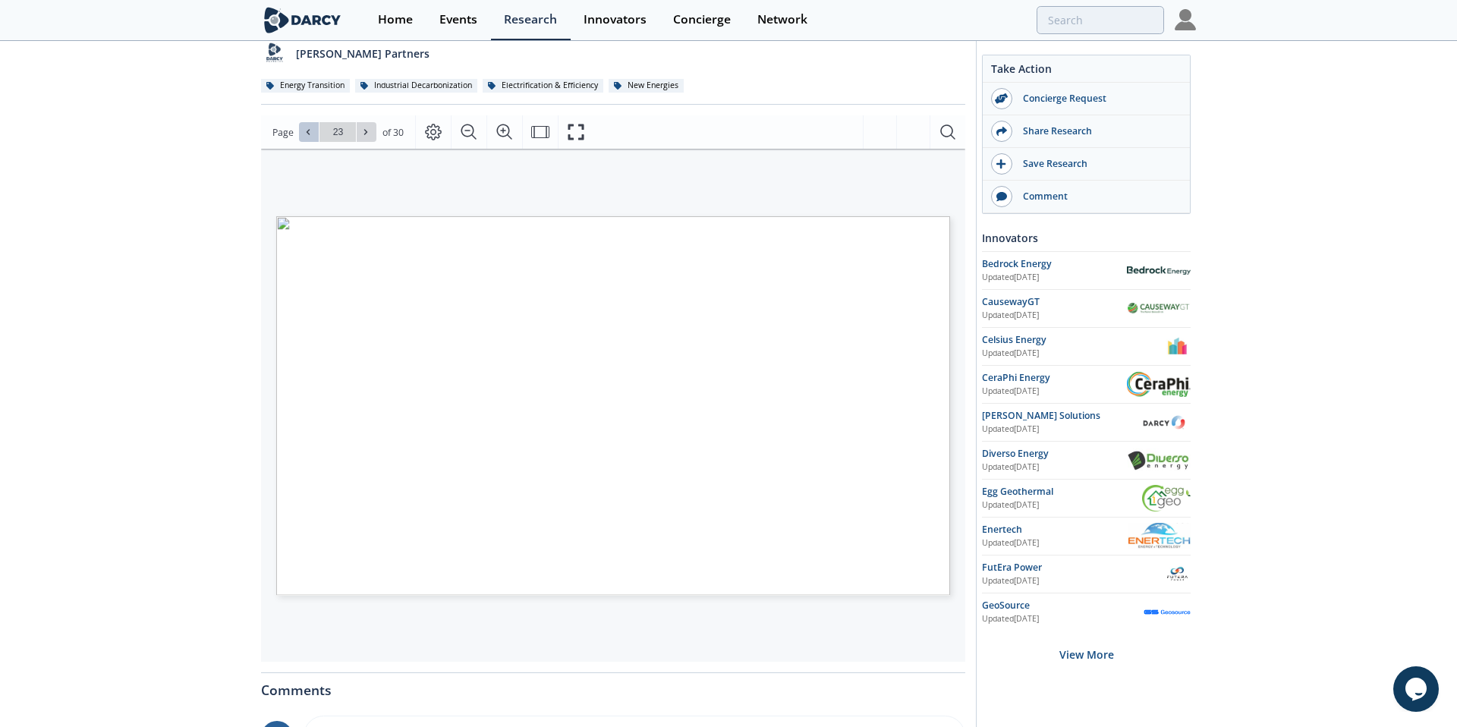
click at [305, 134] on icon at bounding box center [308, 131] width 9 height 9
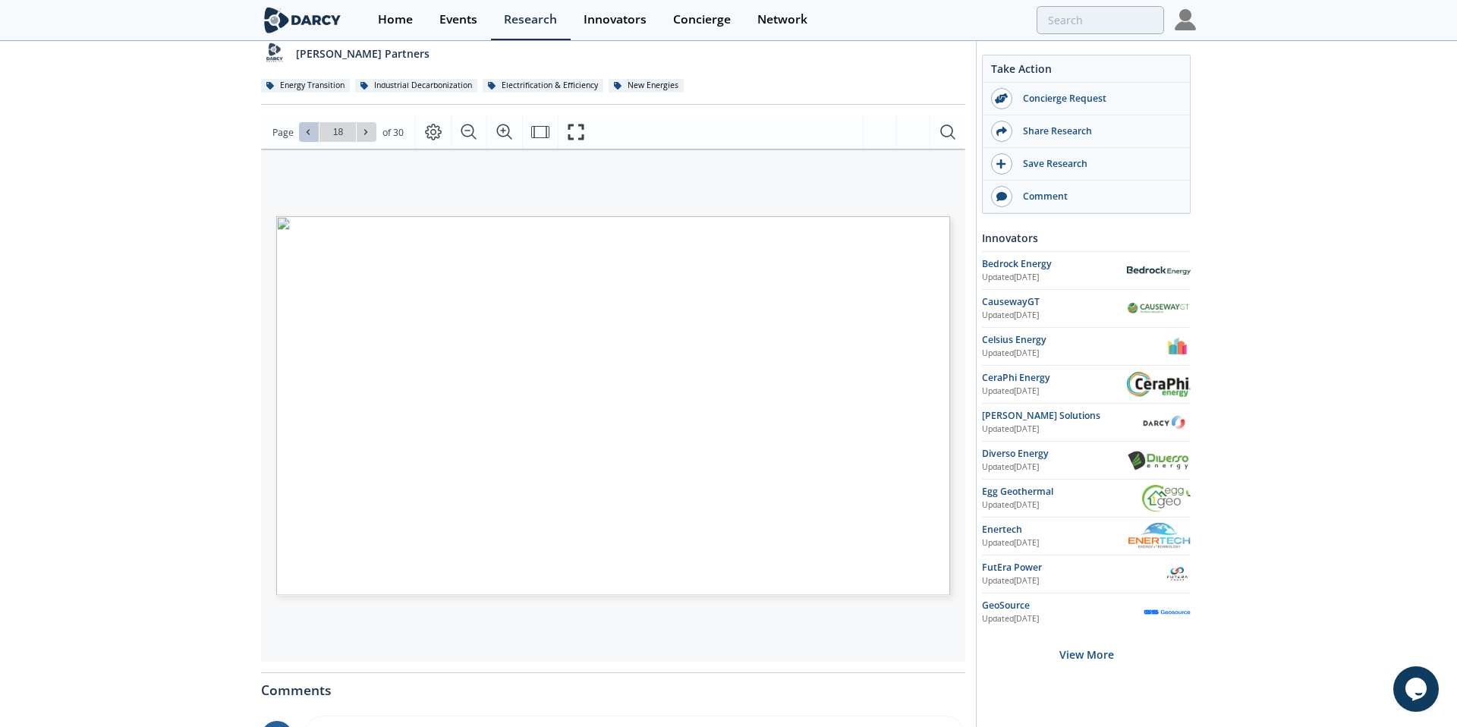
click at [305, 134] on icon at bounding box center [308, 131] width 9 height 9
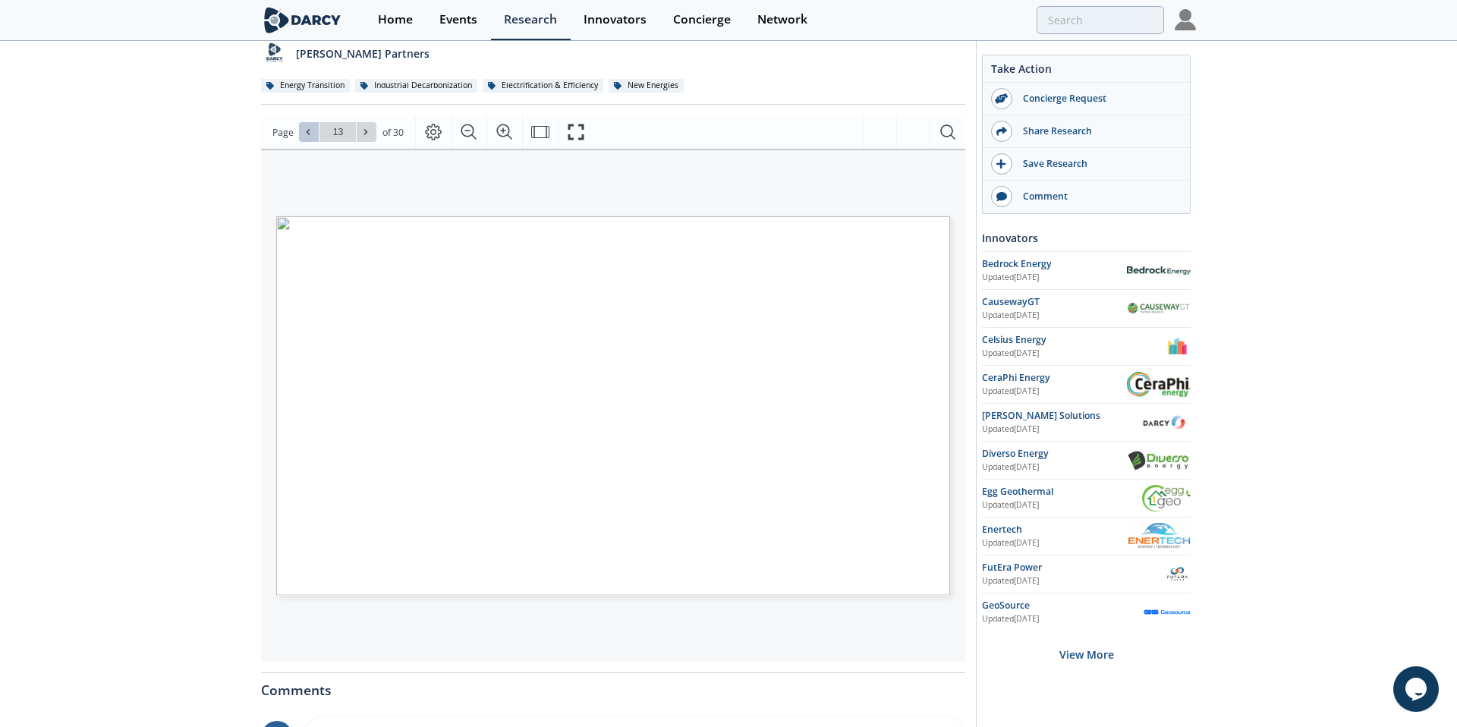
click at [305, 134] on icon at bounding box center [308, 131] width 9 height 9
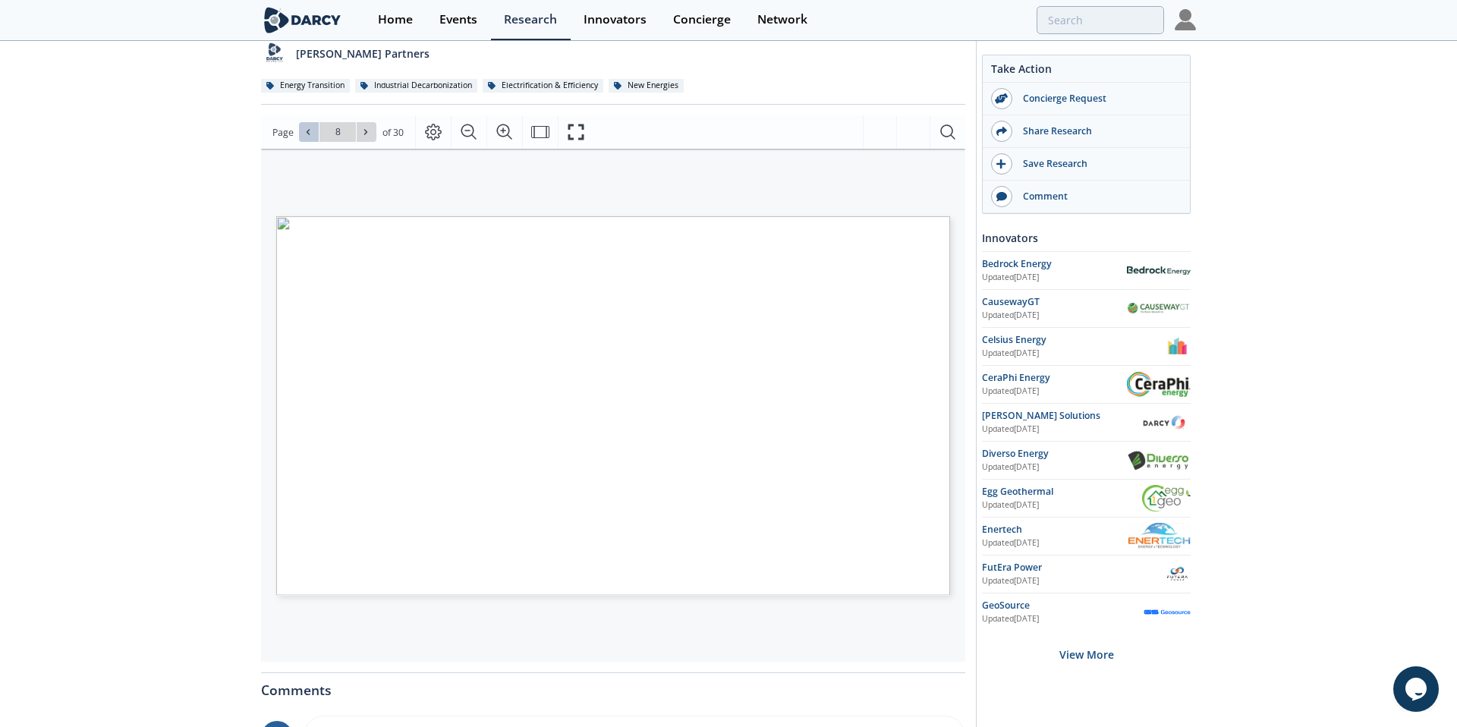
click at [305, 134] on icon at bounding box center [308, 131] width 9 height 9
type input "7"
